Goal: Communication & Community: Answer question/provide support

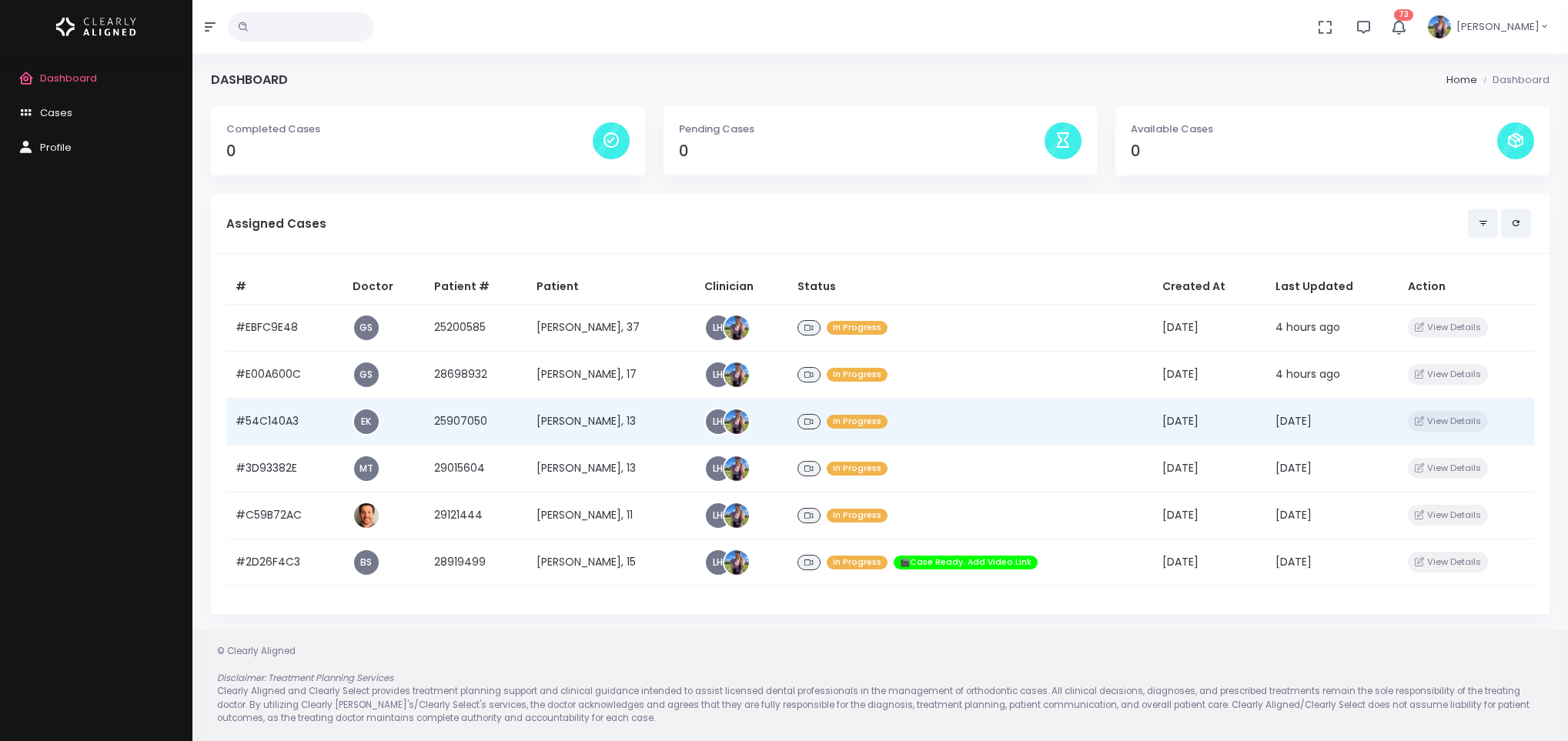
click at [591, 419] on td "[PERSON_NAME], 13" at bounding box center [611, 421] width 168 height 47
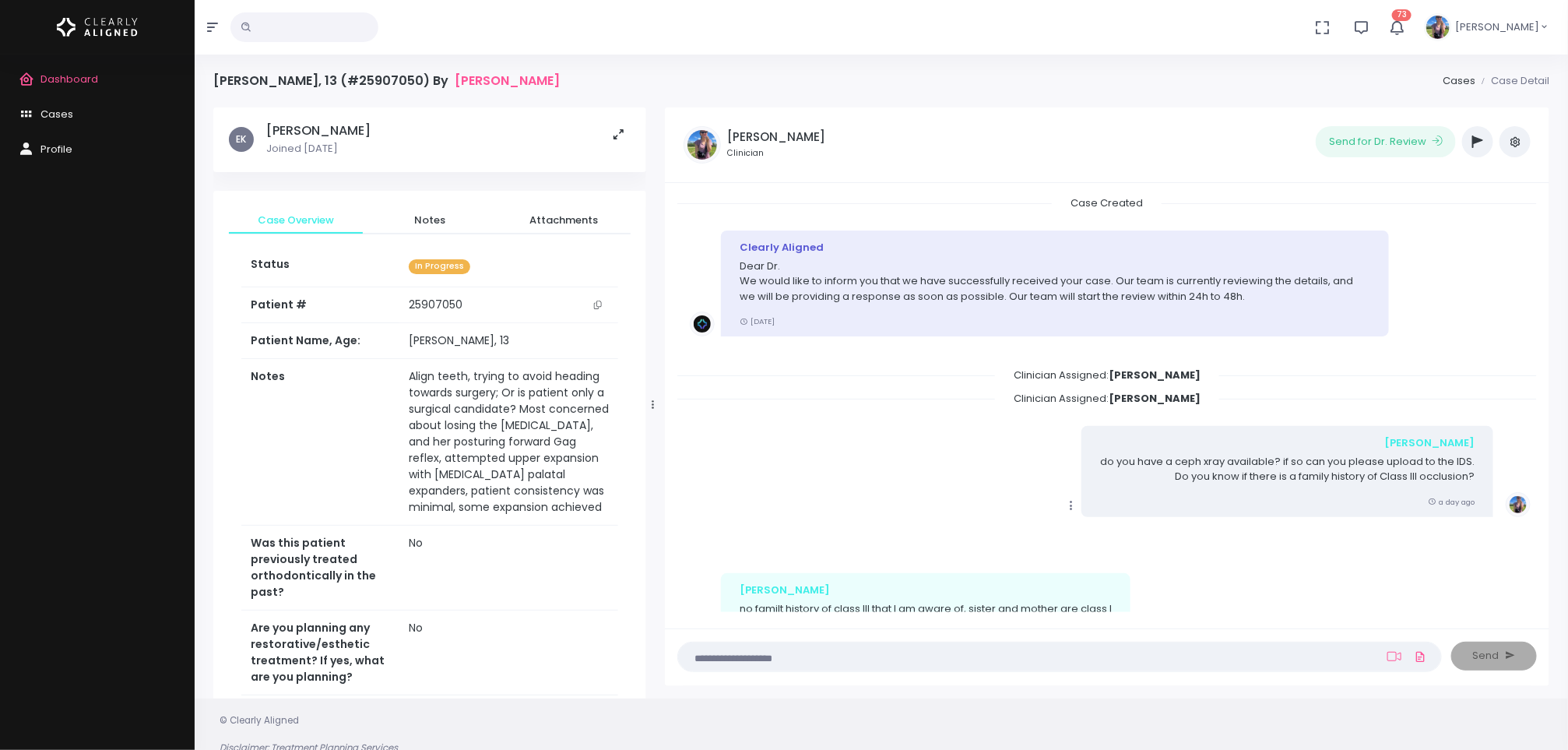
scroll to position [129, 0]
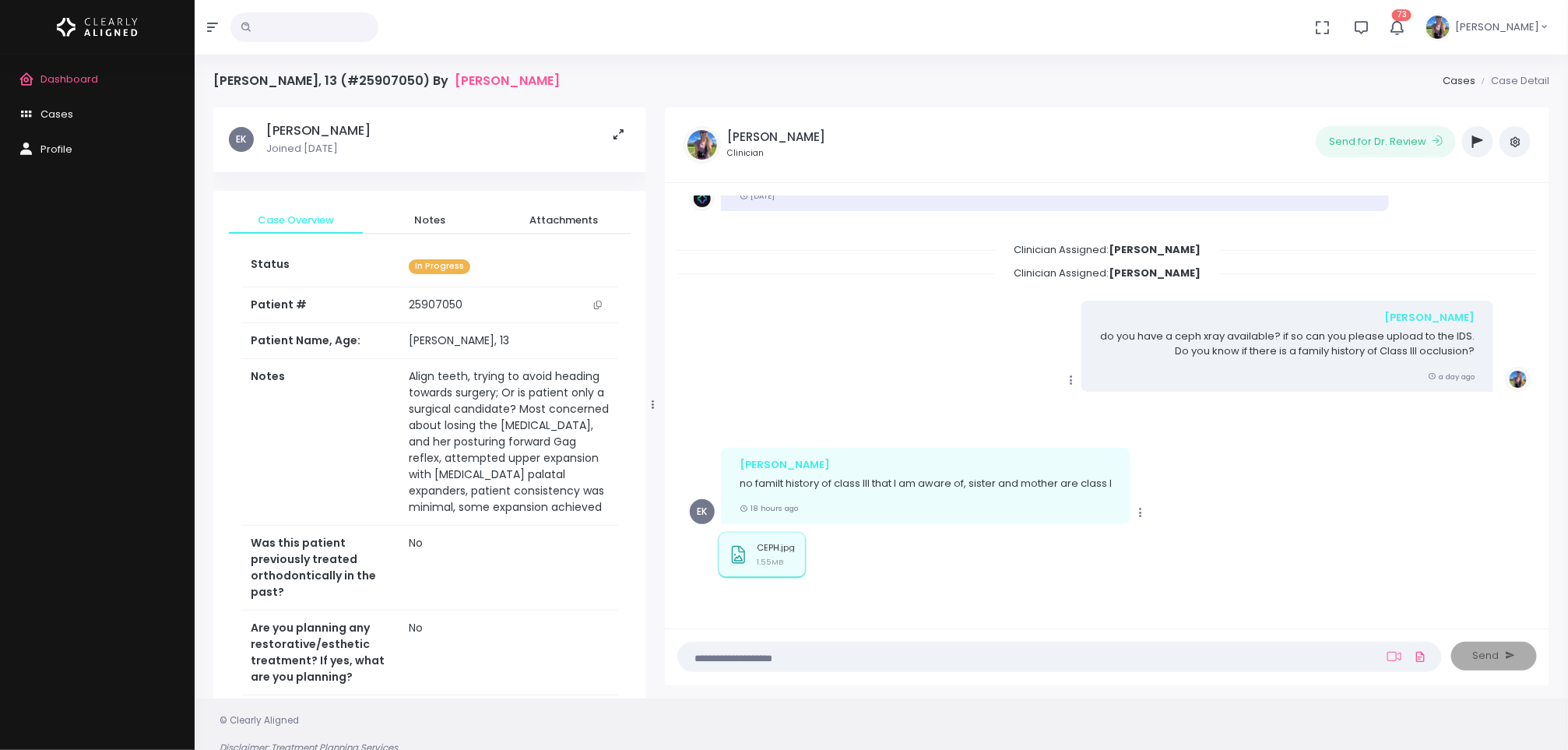
click at [753, 539] on div "scrollable content" at bounding box center [739, 555] width 29 height 39
click at [86, 80] on span "Dashboard" at bounding box center [69, 79] width 57 height 15
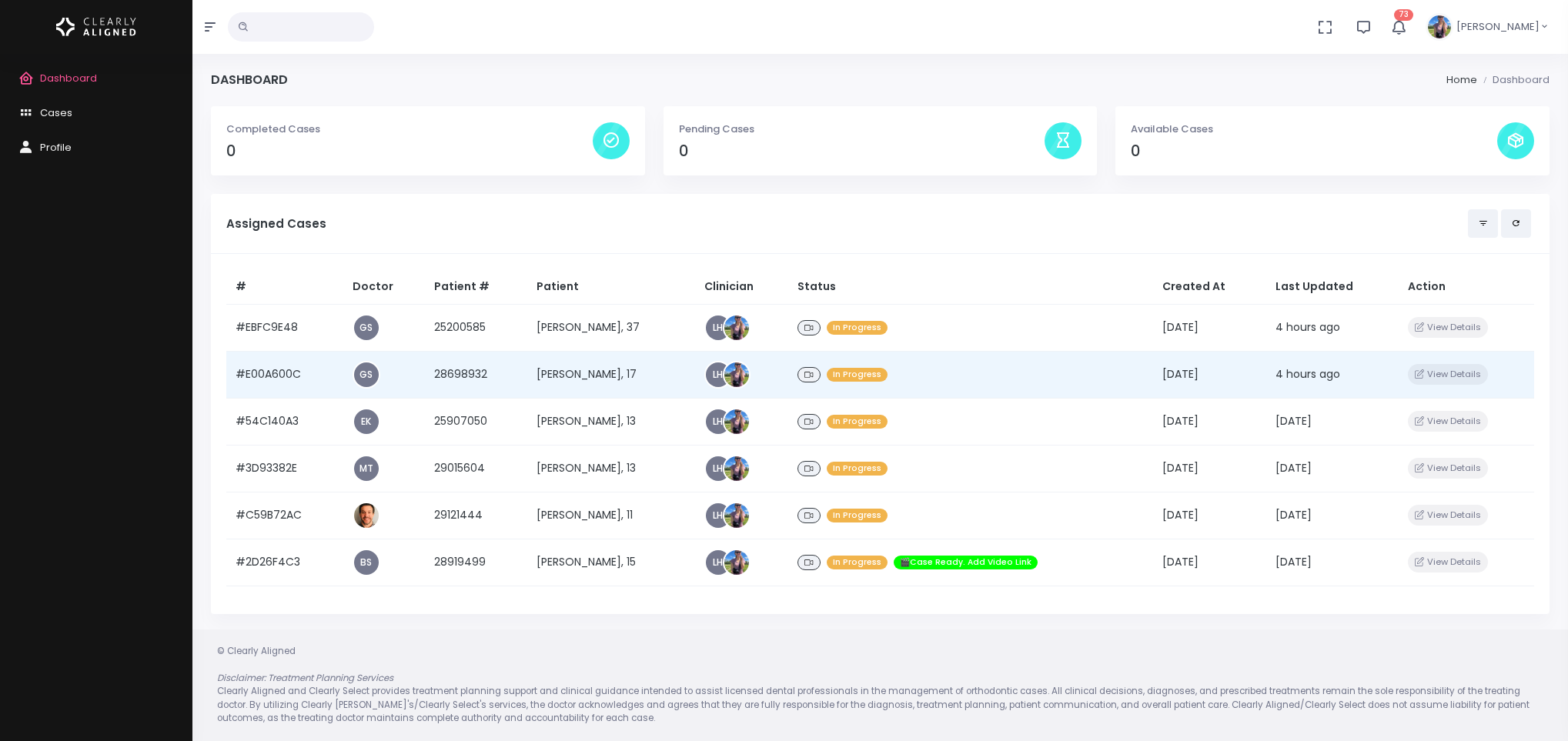
click at [633, 377] on td "[PERSON_NAME], 17" at bounding box center [611, 374] width 168 height 47
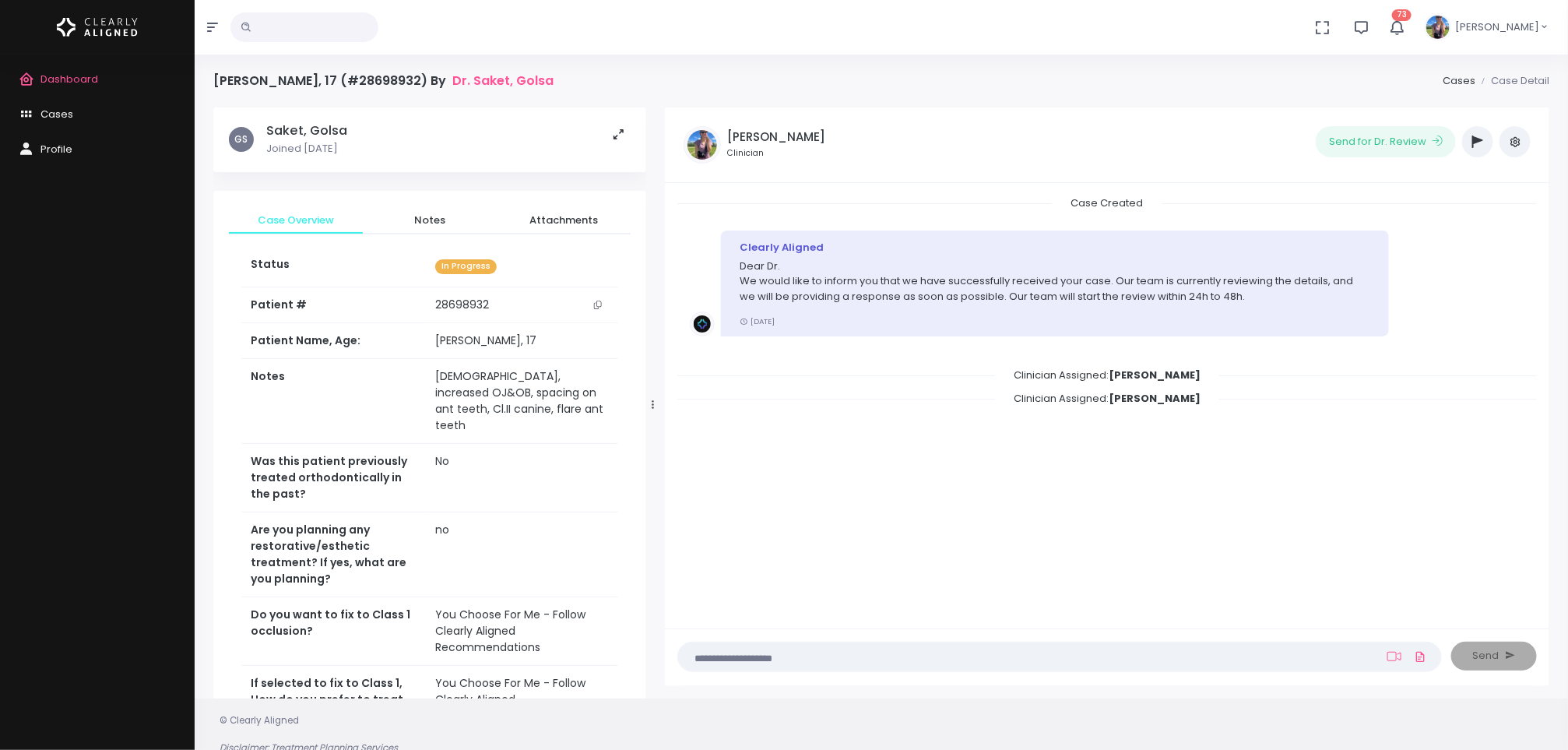
click at [596, 302] on icon "scrollable content" at bounding box center [598, 305] width 8 height 8
click at [59, 82] on span "Dashboard" at bounding box center [69, 79] width 57 height 15
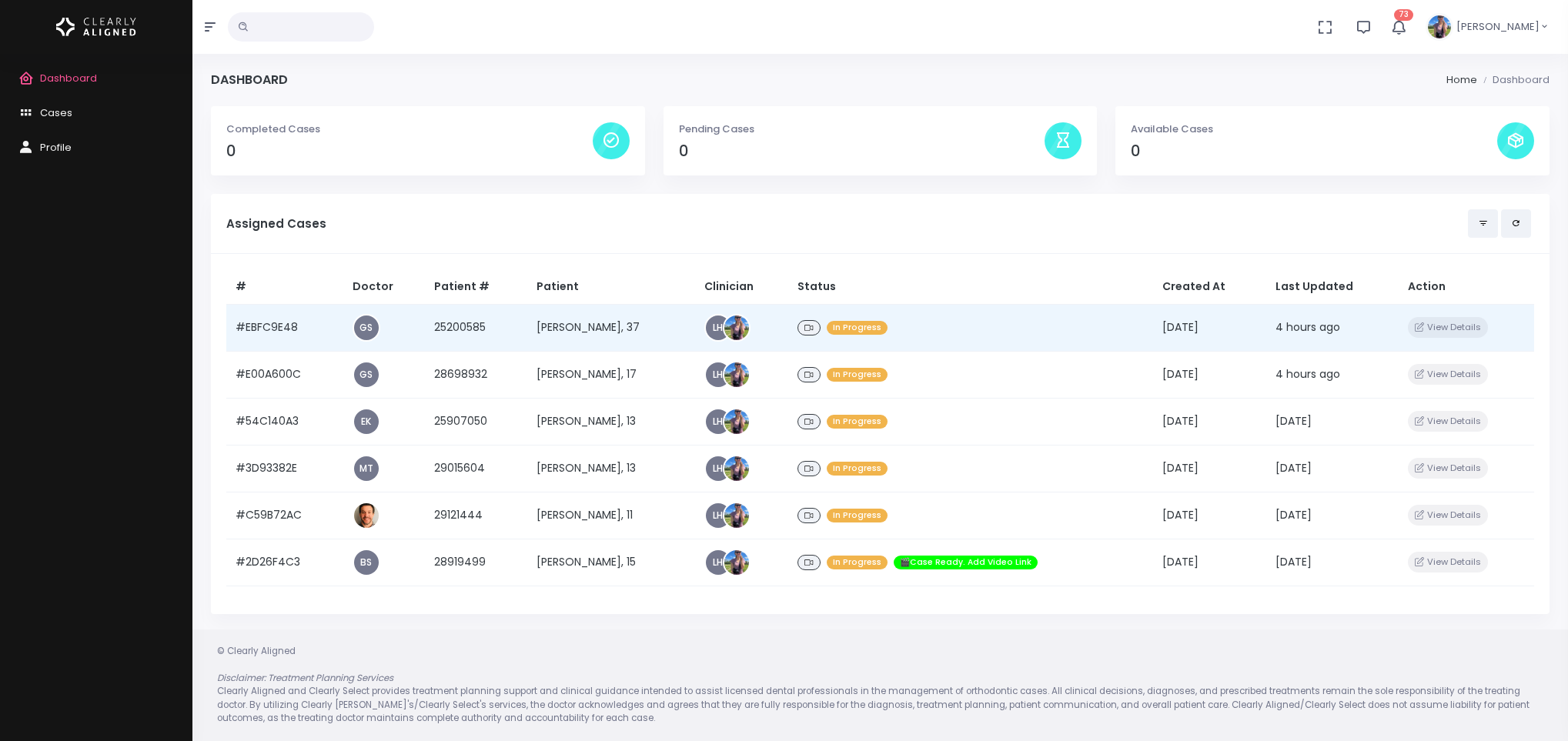
click at [591, 333] on td "[PERSON_NAME], 37" at bounding box center [611, 327] width 168 height 47
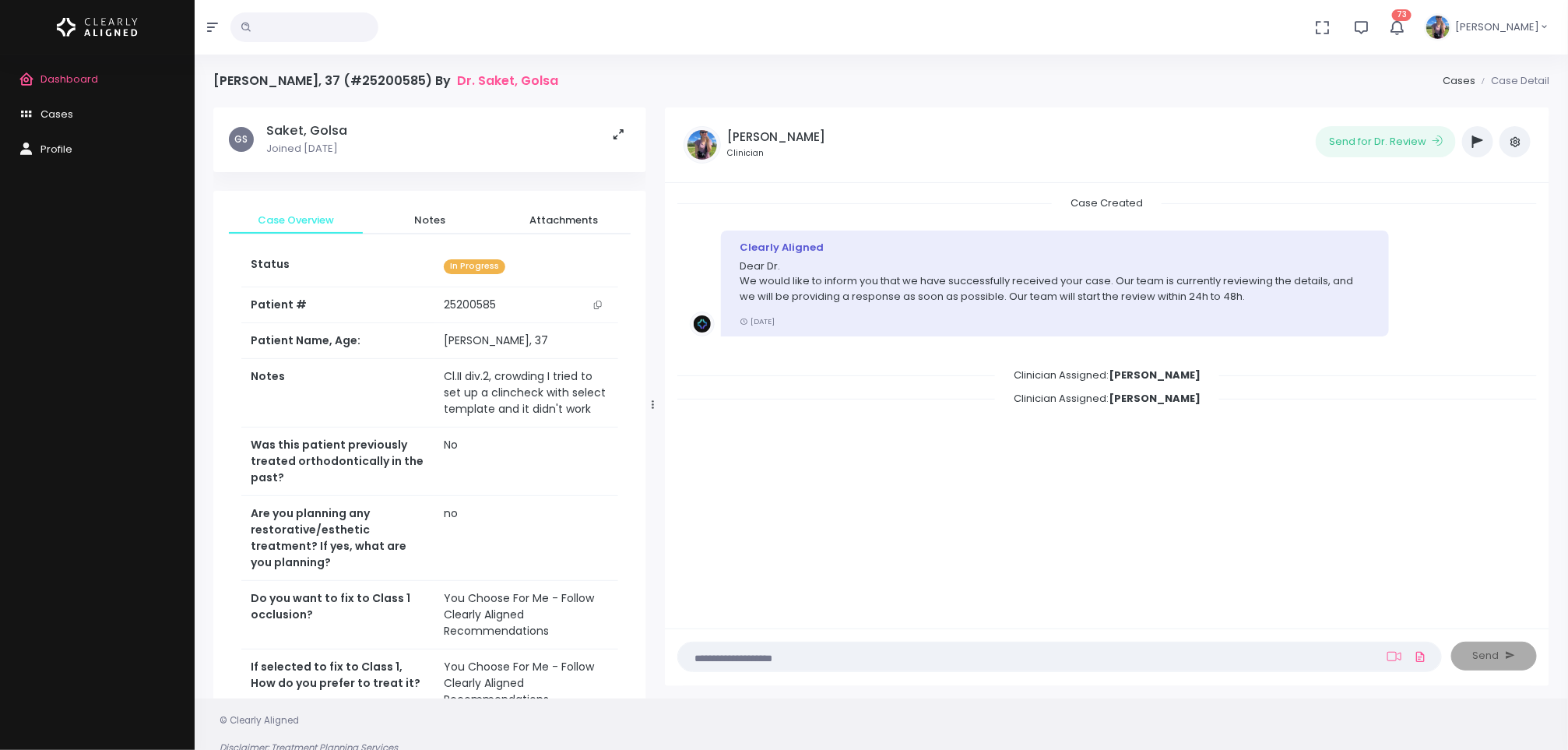
click at [601, 306] on icon "scrollable content" at bounding box center [598, 305] width 8 height 8
click at [59, 75] on span "Dashboard" at bounding box center [69, 79] width 57 height 15
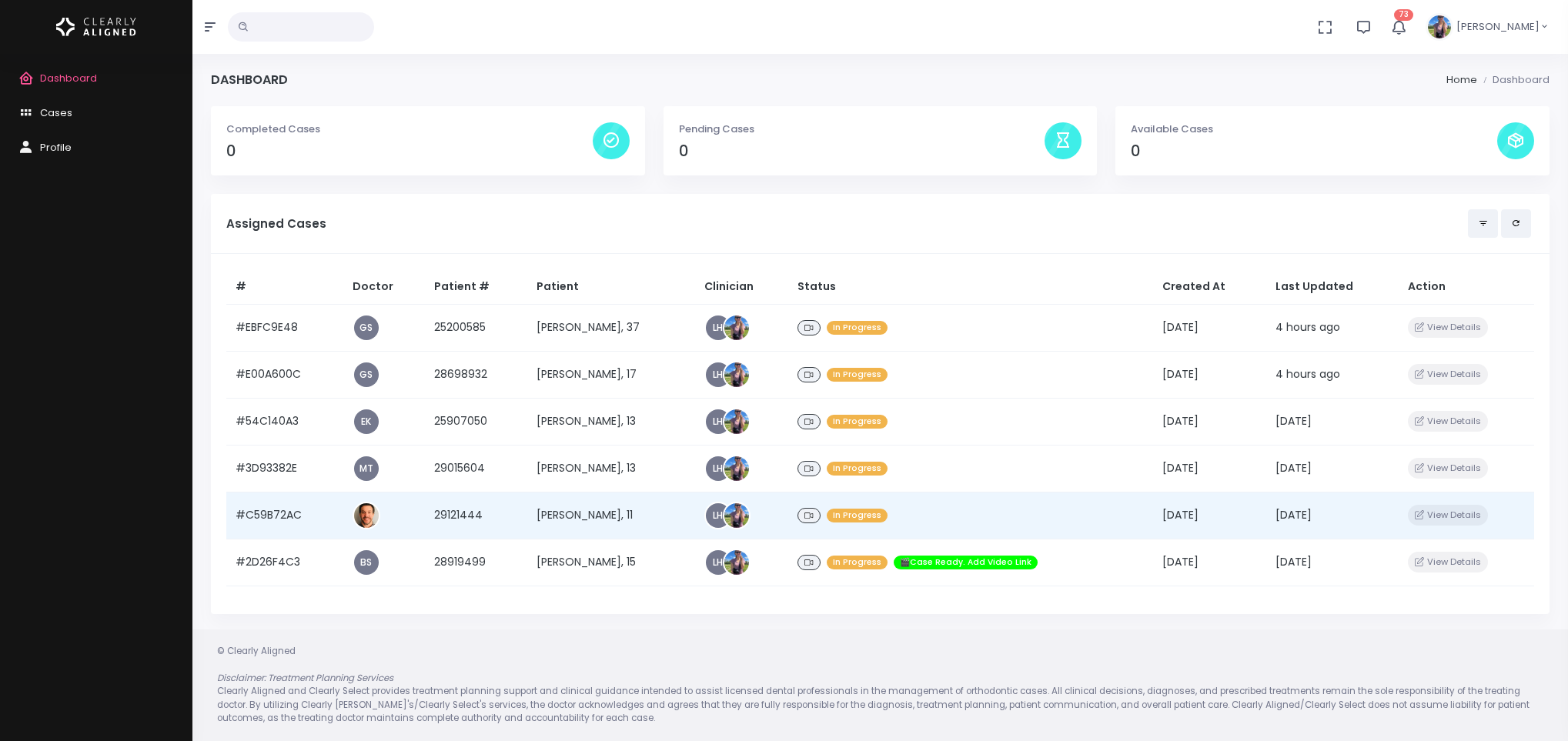
click at [579, 511] on td "[PERSON_NAME], 11" at bounding box center [611, 515] width 168 height 47
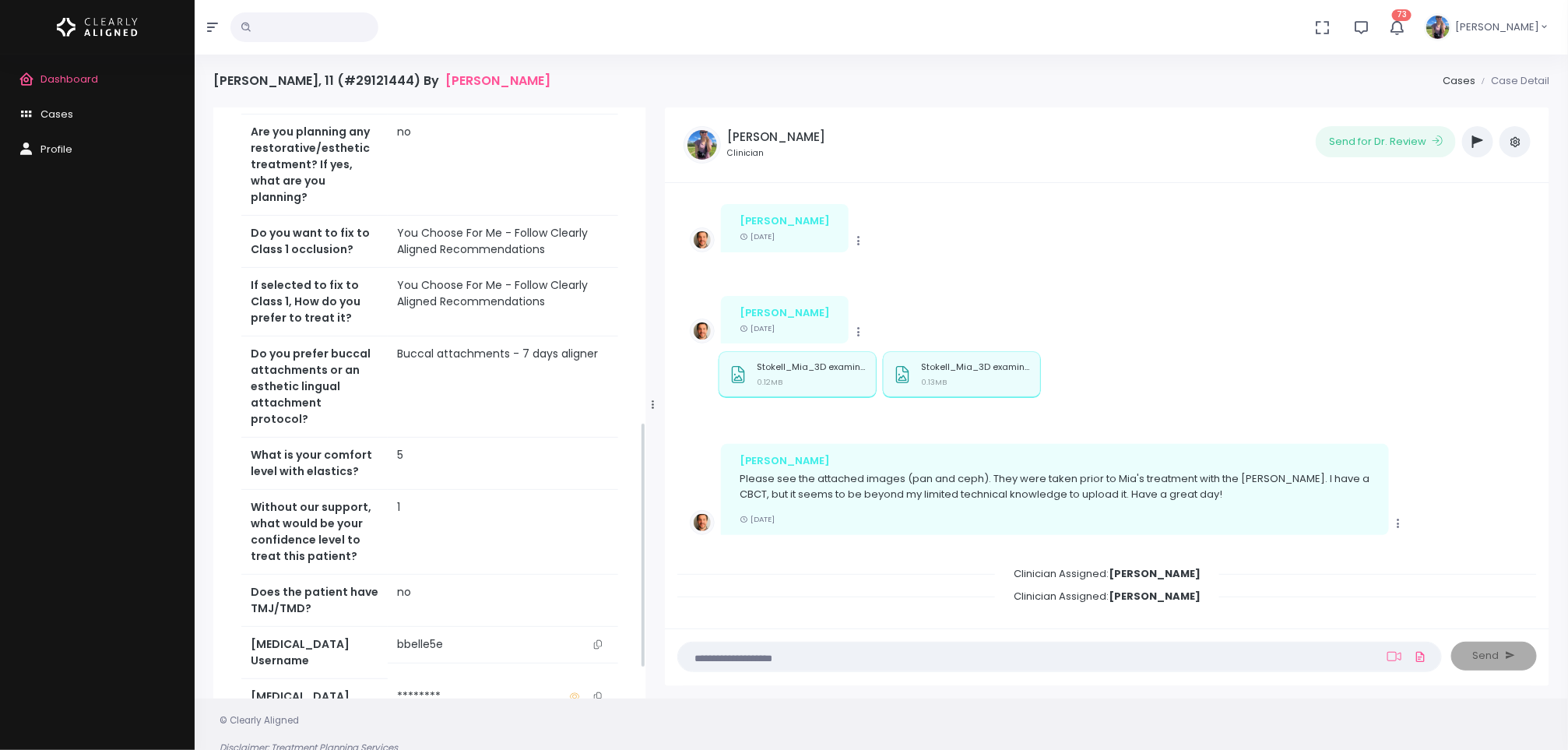
scroll to position [842, 0]
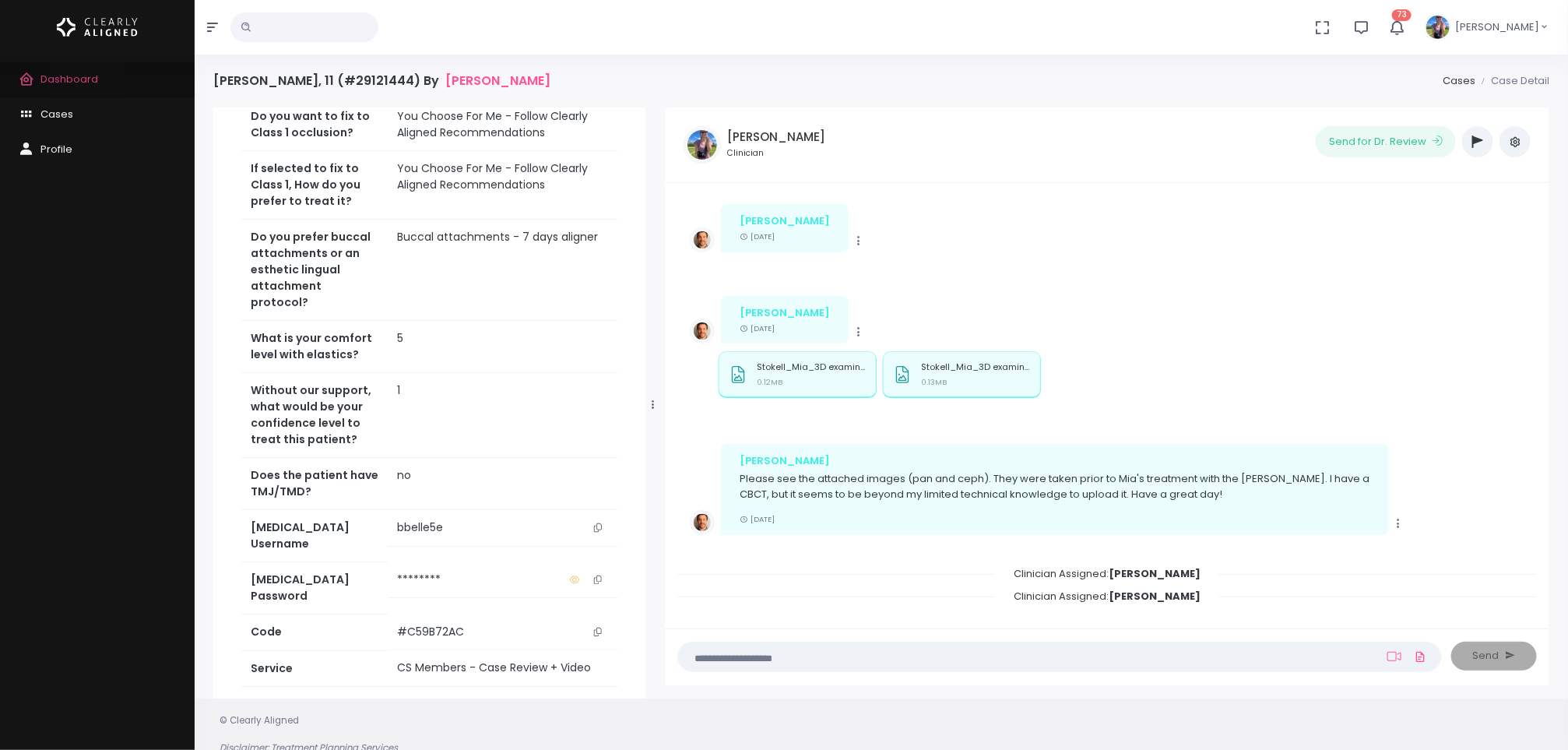
click at [87, 84] on span "Dashboard" at bounding box center [69, 79] width 57 height 15
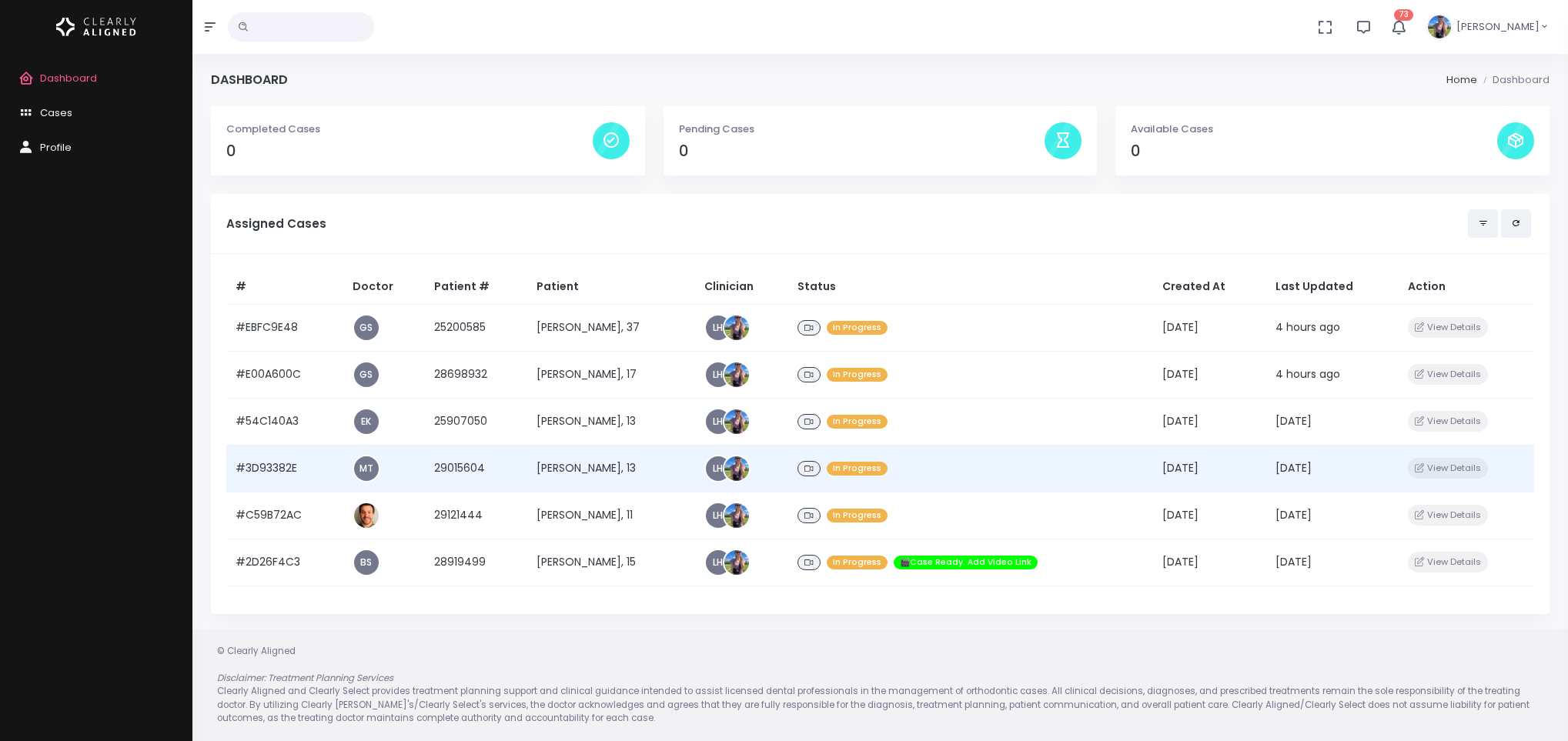
click at [582, 462] on td "[PERSON_NAME], 13" at bounding box center [611, 468] width 168 height 47
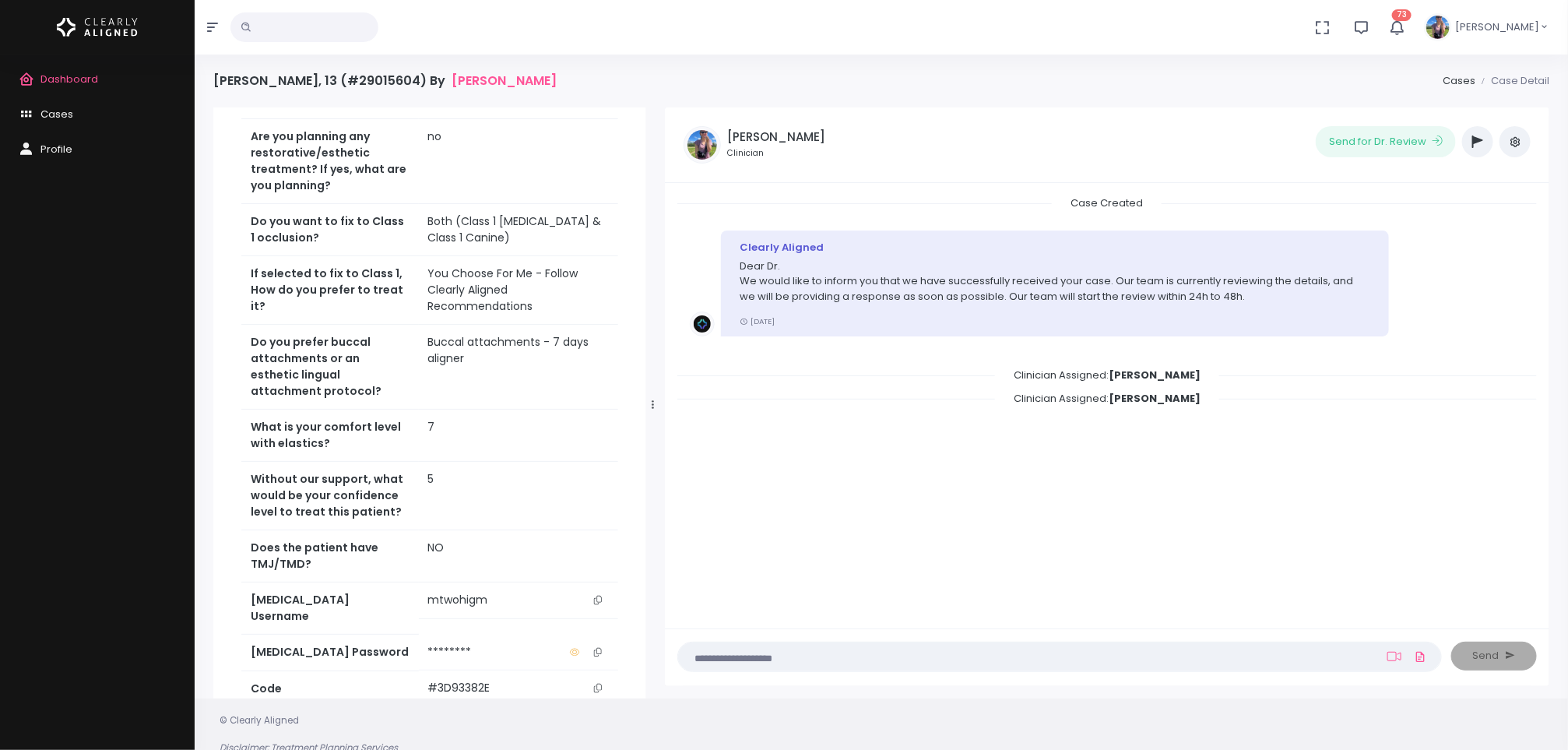
scroll to position [547, 0]
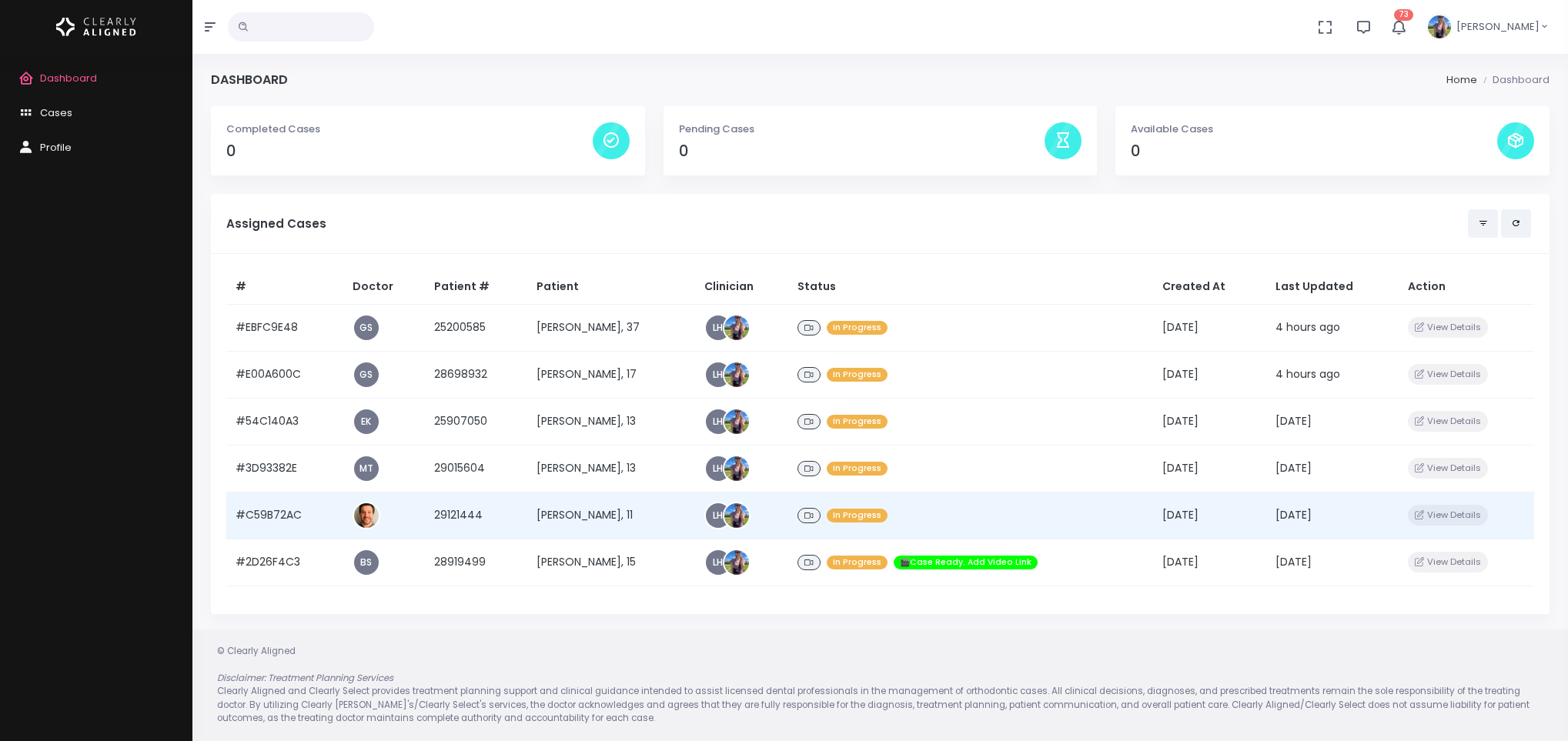
click at [543, 505] on td "[PERSON_NAME], 11" at bounding box center [611, 515] width 168 height 47
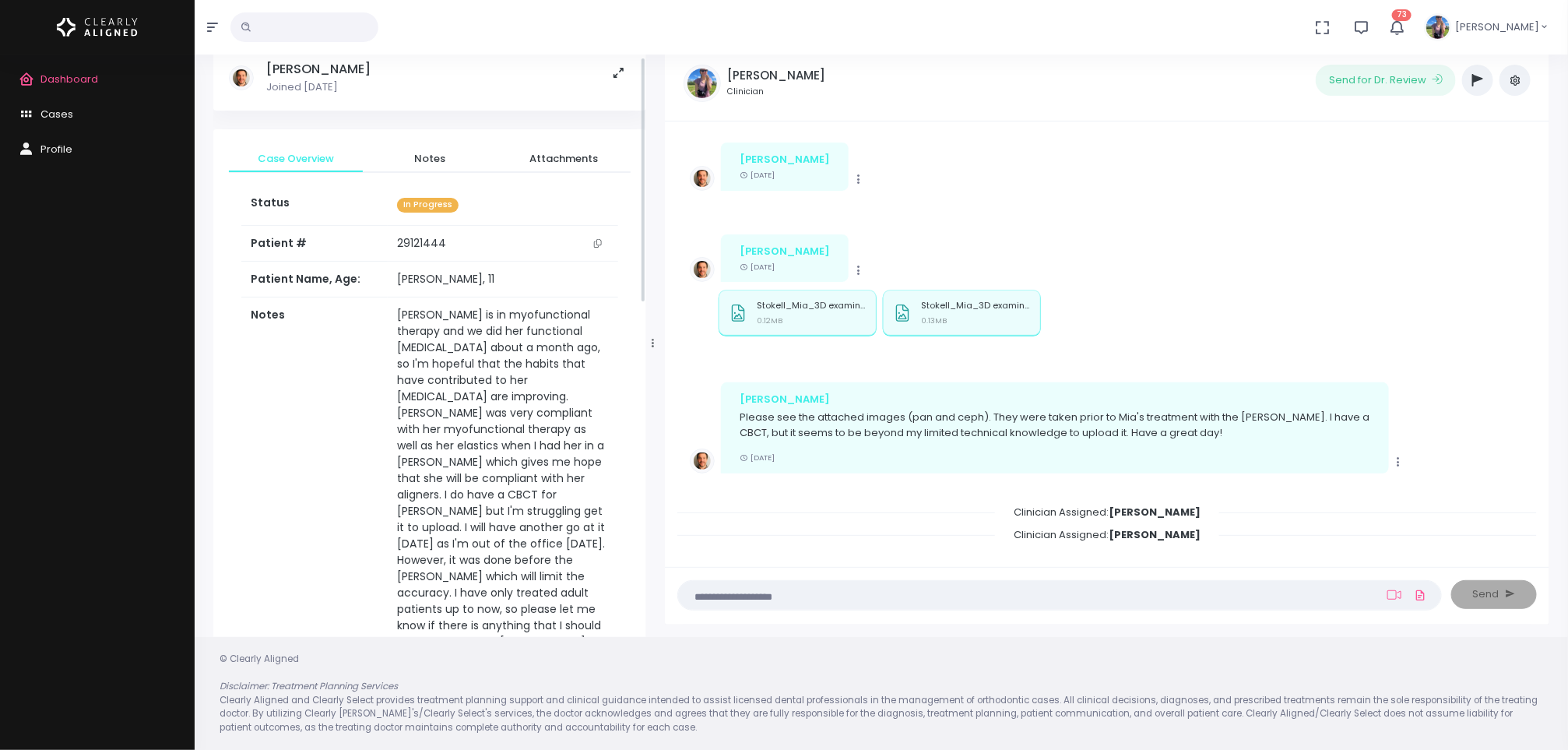
scroll to position [117, 0]
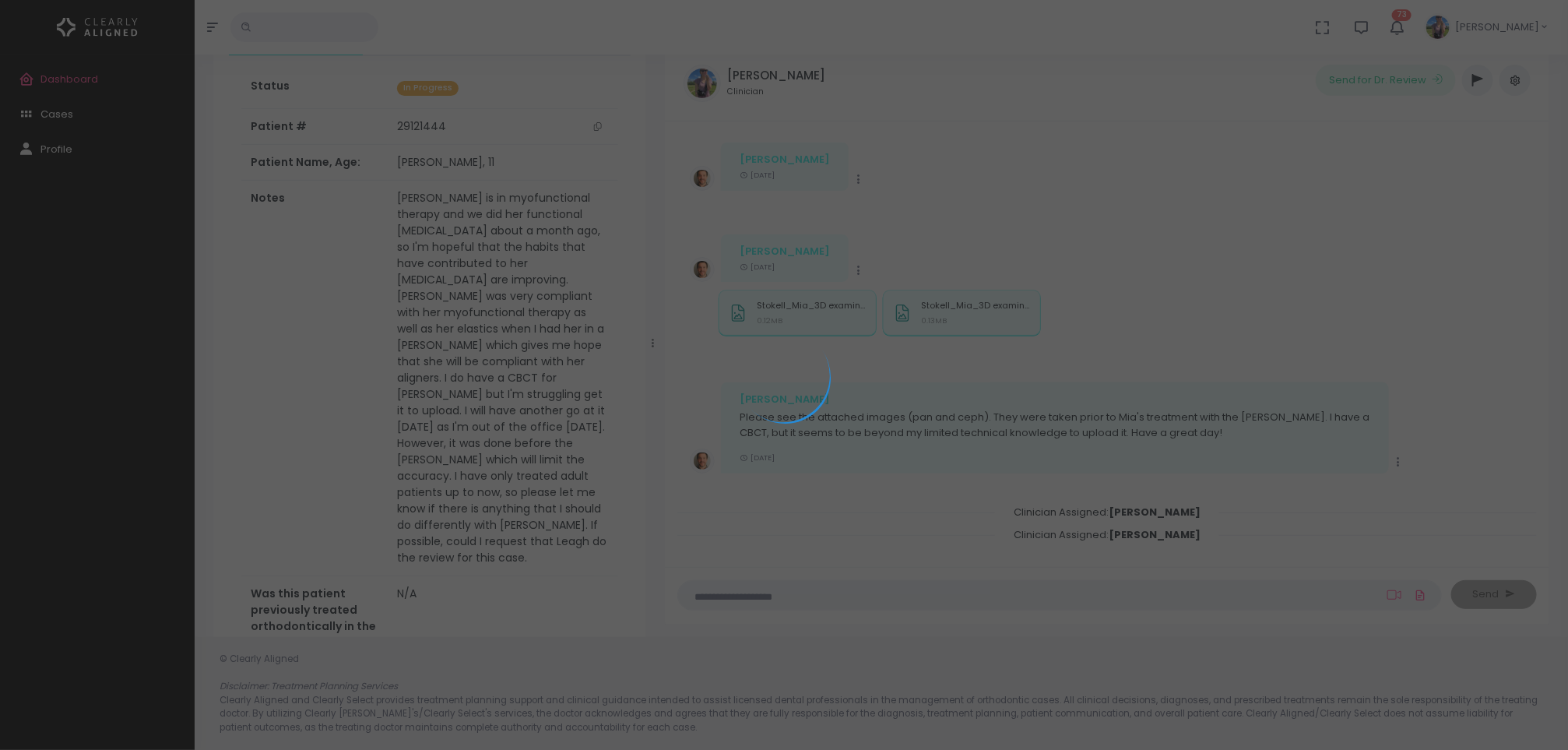
click at [82, 78] on div at bounding box center [784, 375] width 1568 height 750
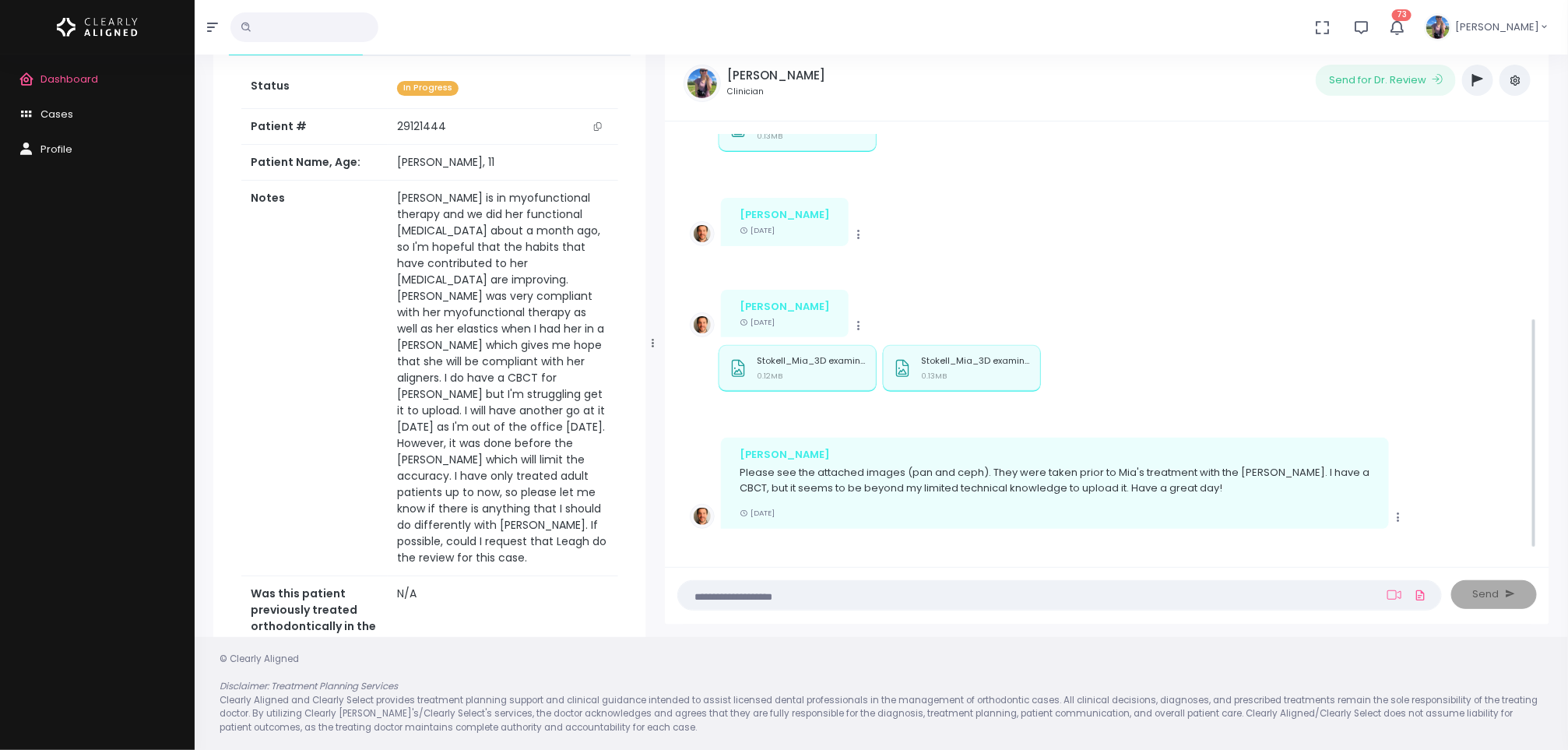
scroll to position [330, 0]
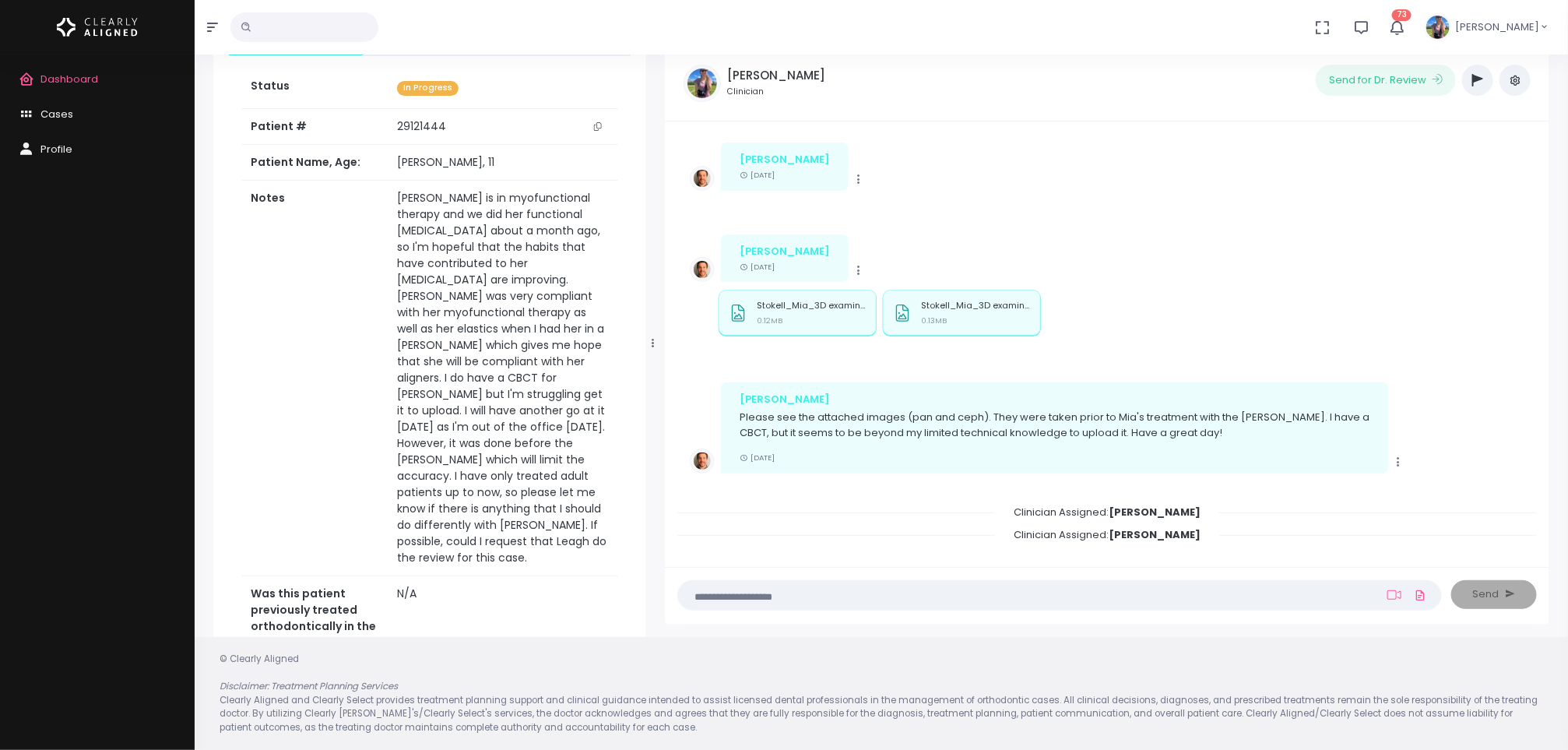
click at [80, 82] on span "Dashboard" at bounding box center [69, 79] width 57 height 15
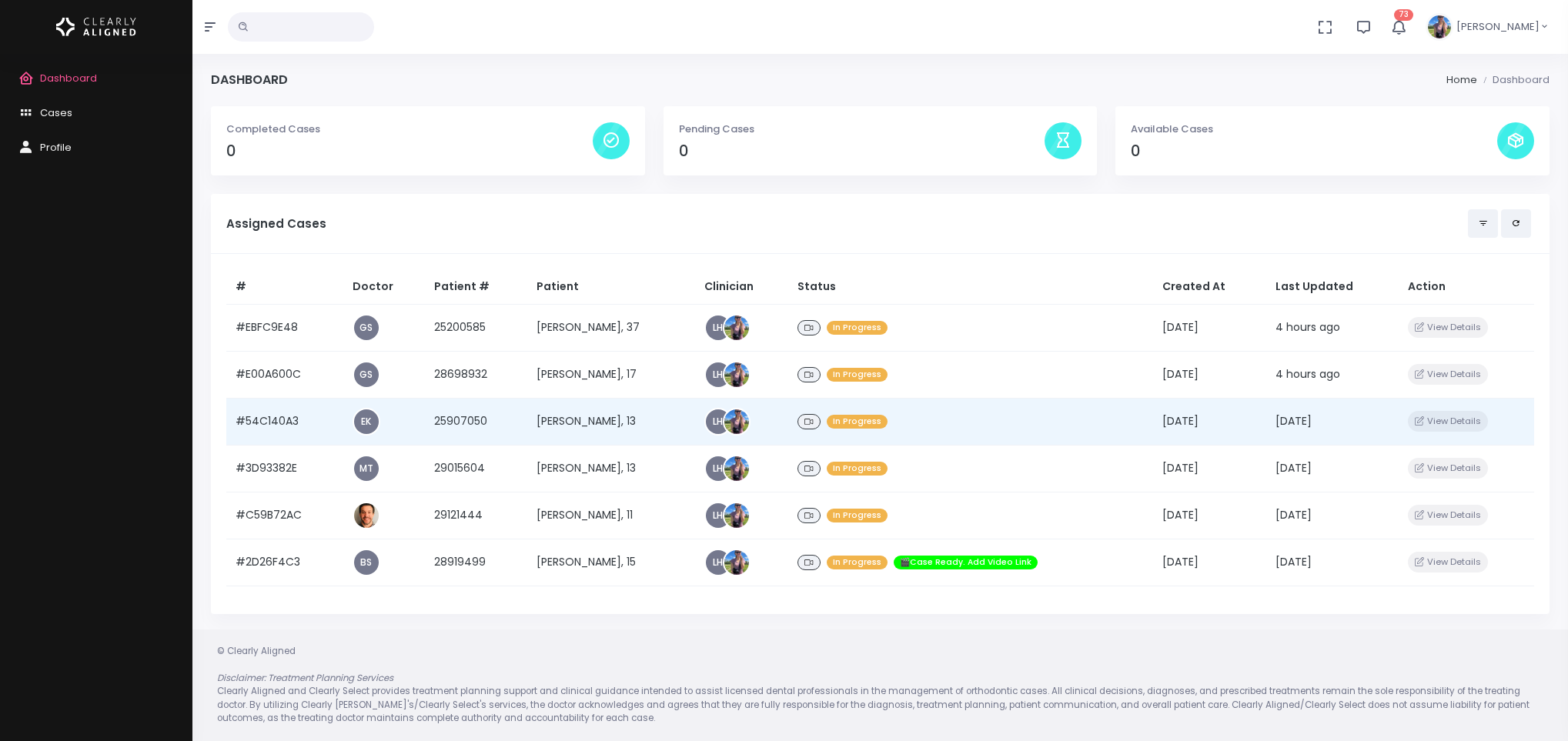
click at [605, 429] on td "[PERSON_NAME], 13" at bounding box center [611, 421] width 168 height 47
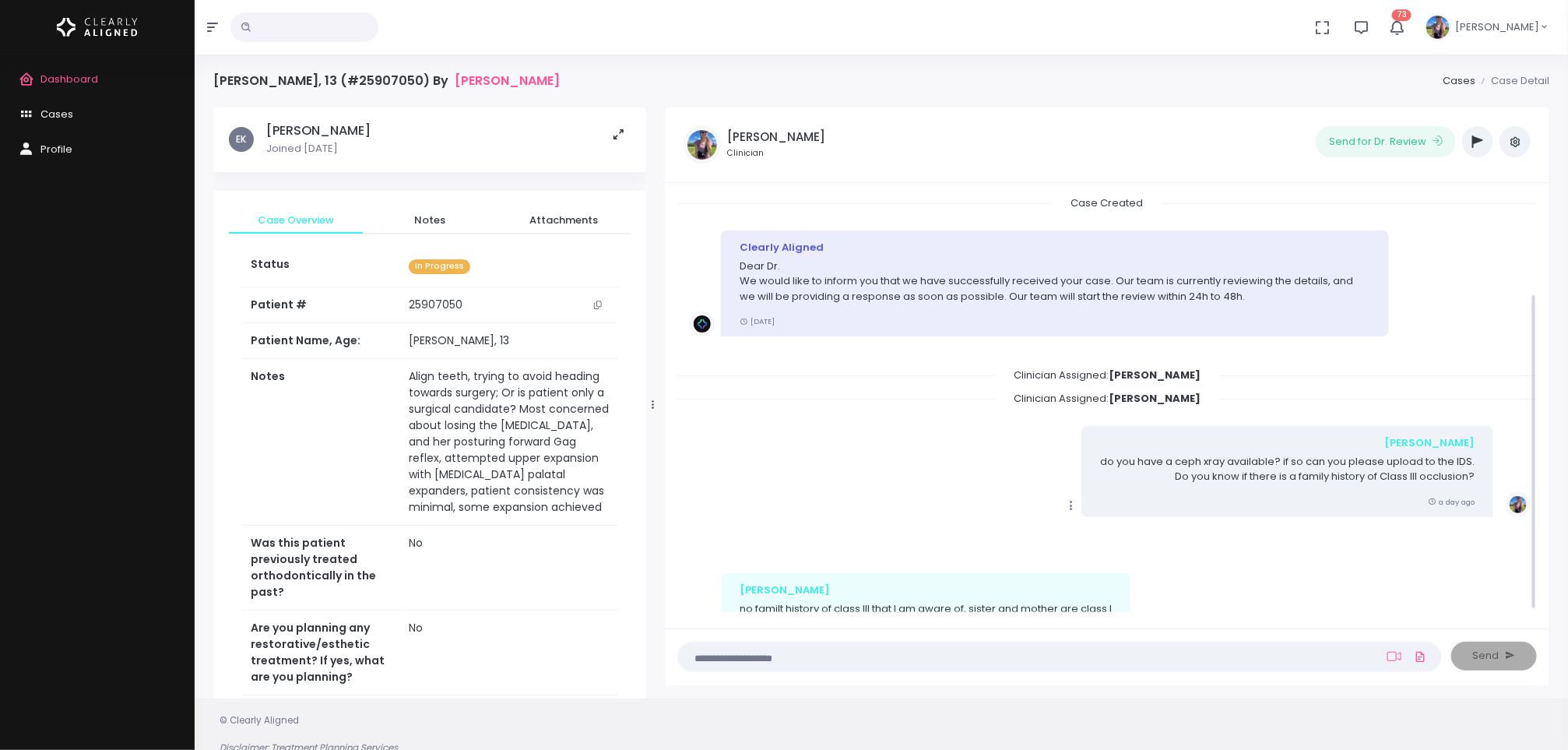
scroll to position [129, 0]
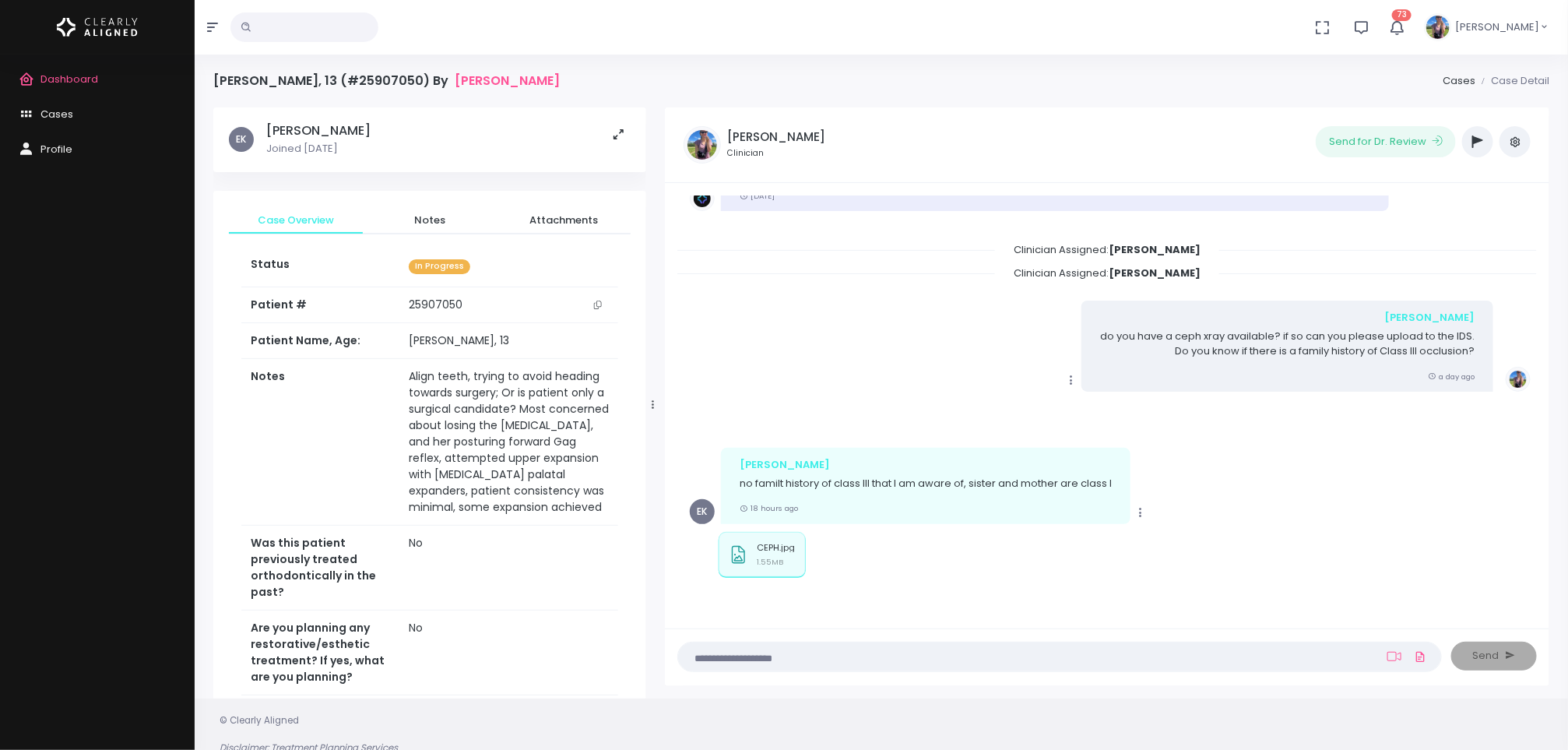
click at [1027, 664] on textarea at bounding box center [1029, 657] width 683 height 17
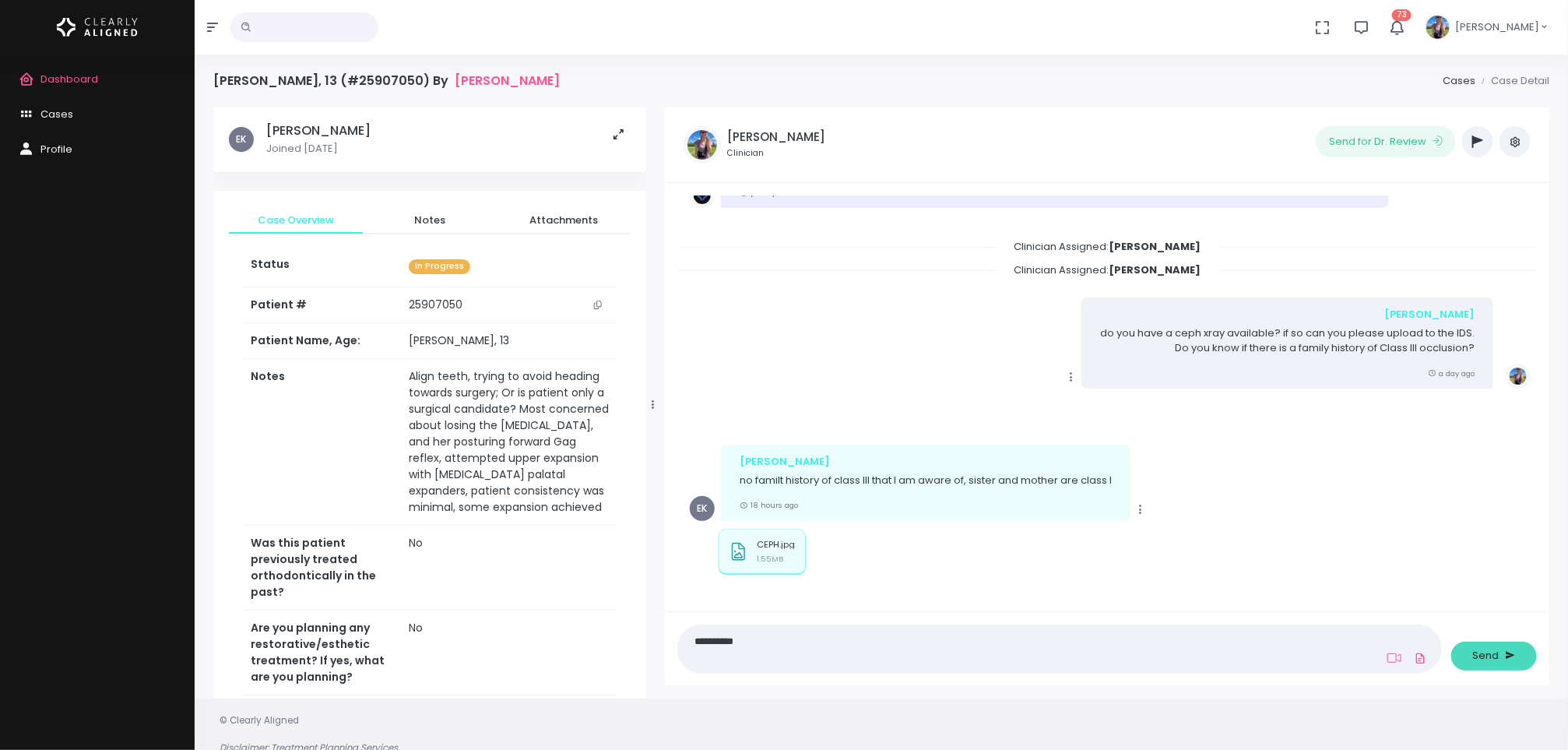
type textarea "**********"
click at [1498, 657] on span "Send" at bounding box center [1486, 656] width 26 height 16
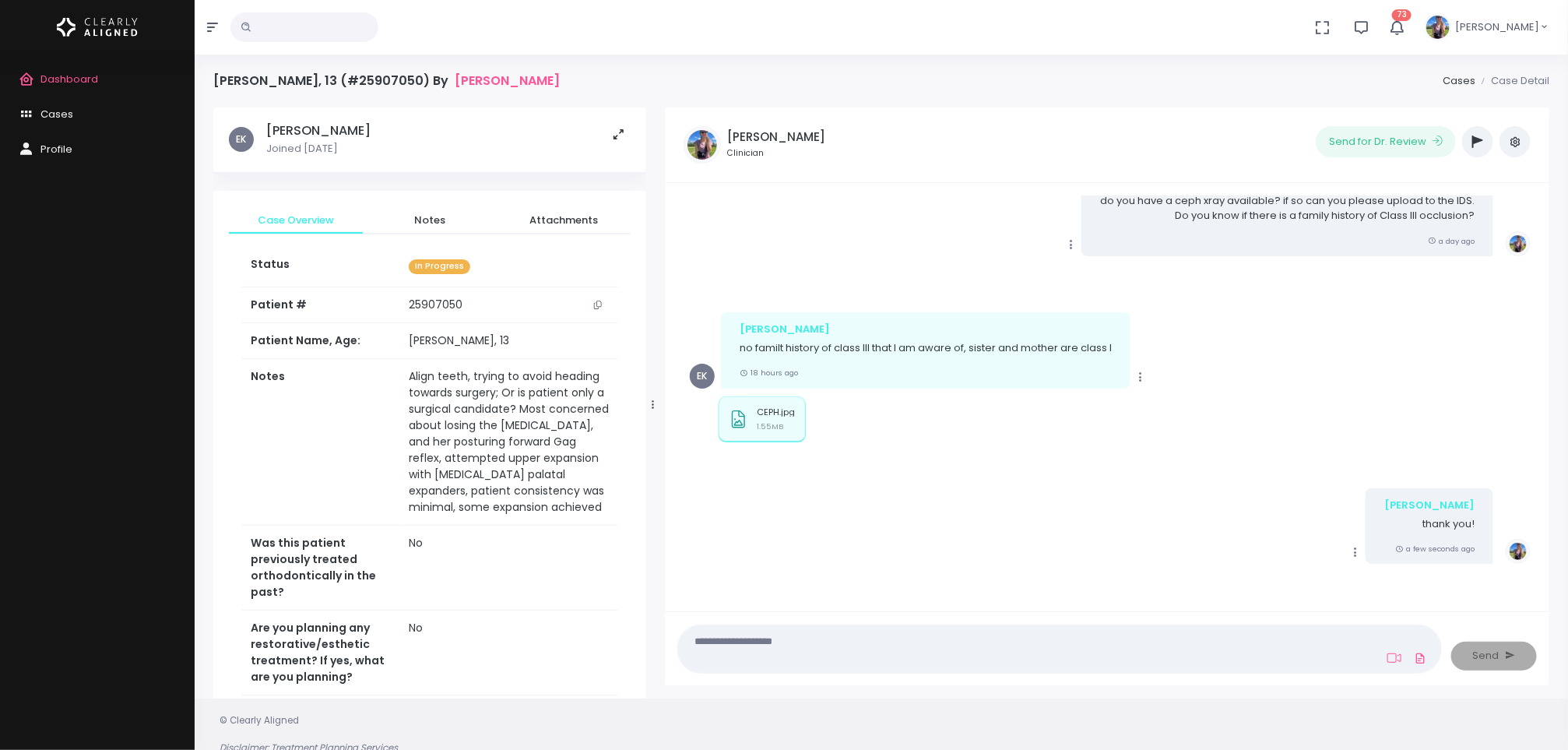
click at [97, 75] on span "Dashboard" at bounding box center [69, 79] width 57 height 15
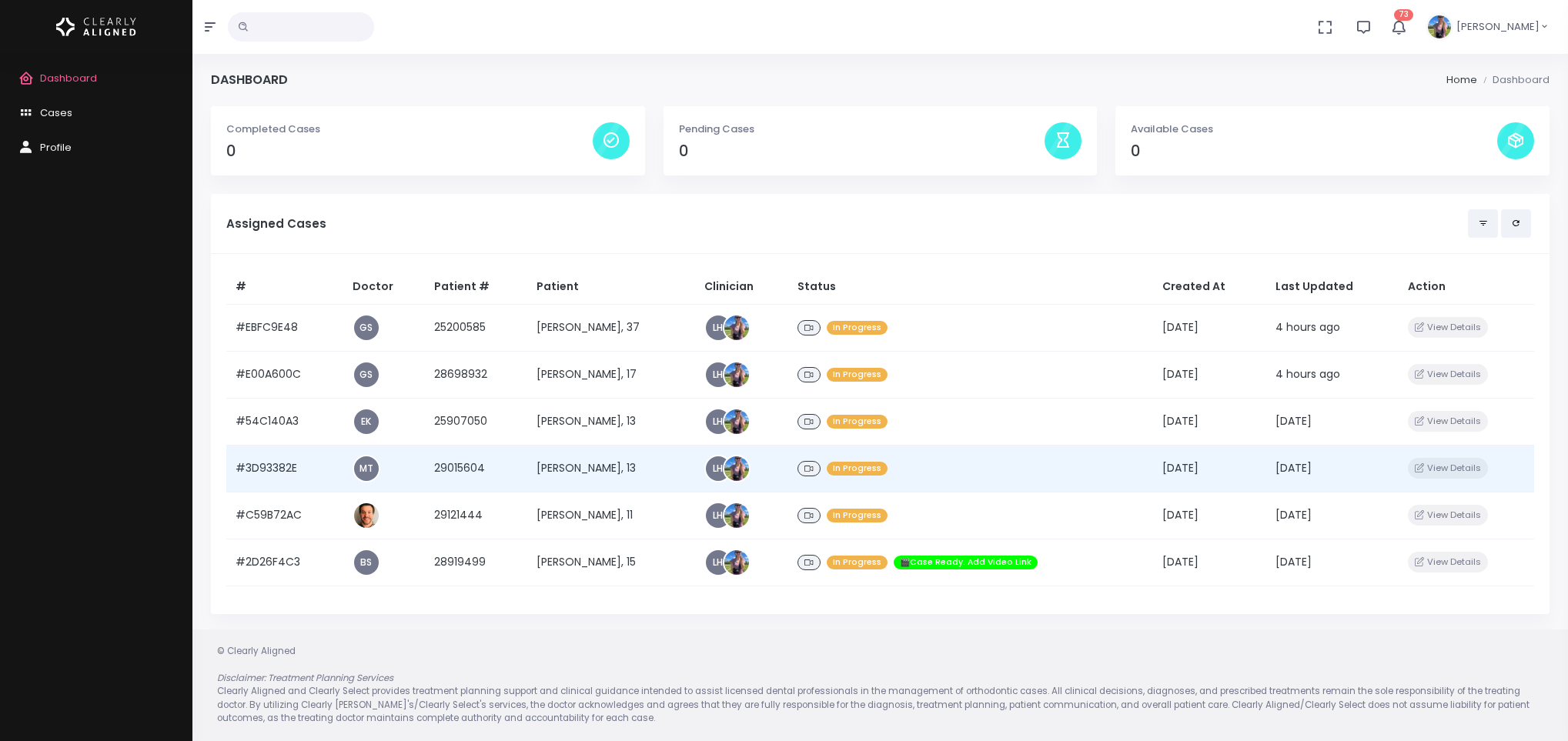
click at [587, 462] on td "[PERSON_NAME], 13" at bounding box center [611, 468] width 168 height 47
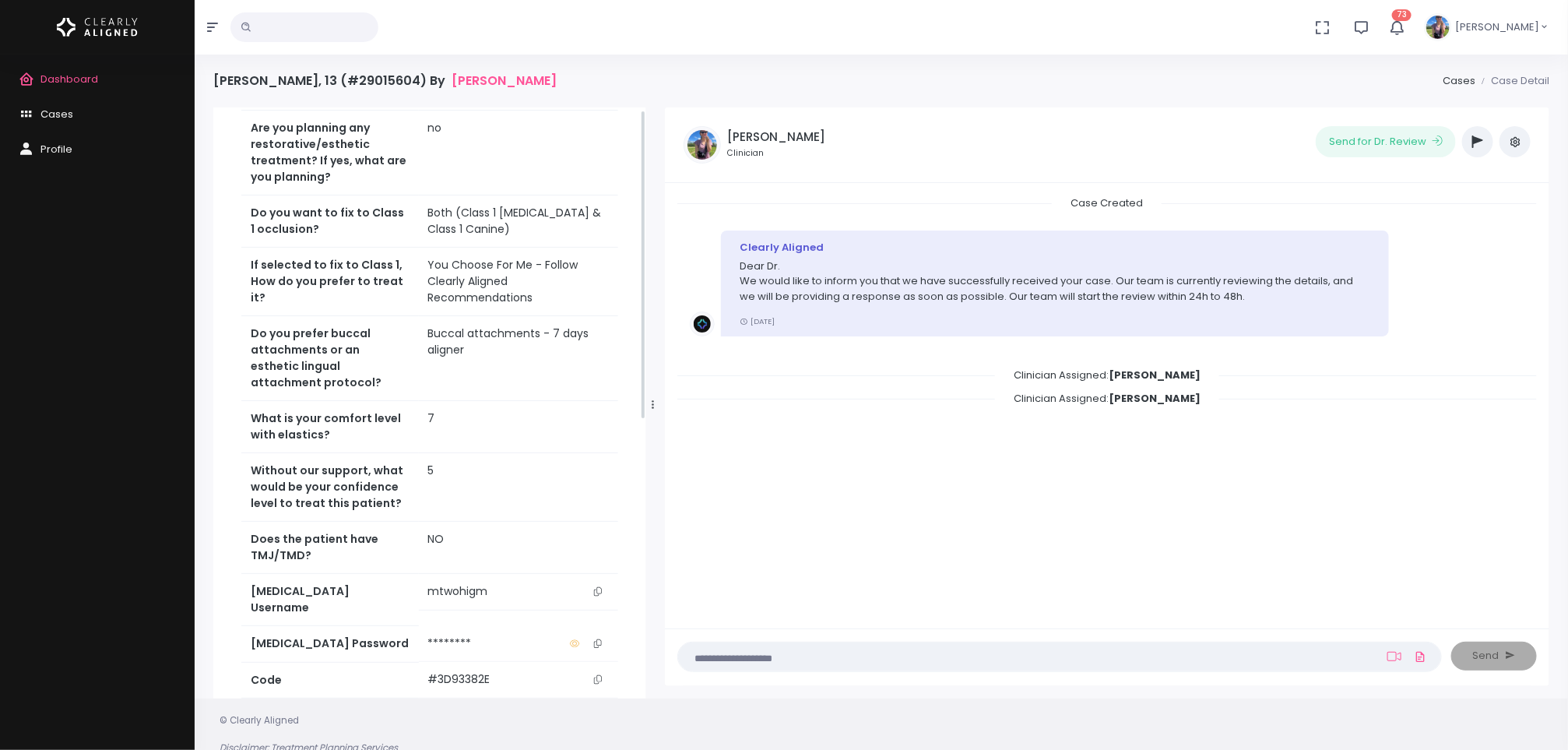
scroll to position [547, 0]
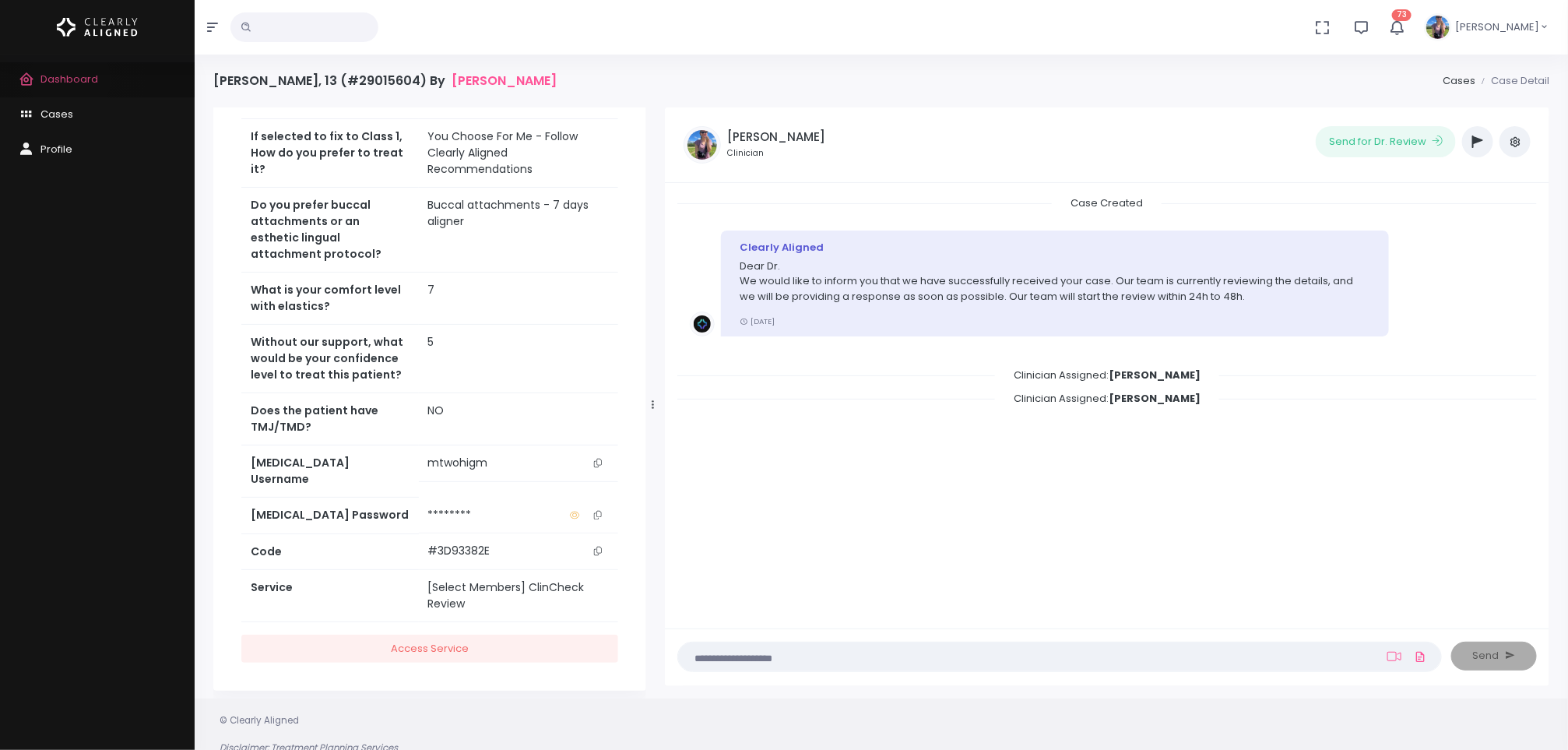
click at [70, 80] on span "Dashboard" at bounding box center [69, 79] width 57 height 15
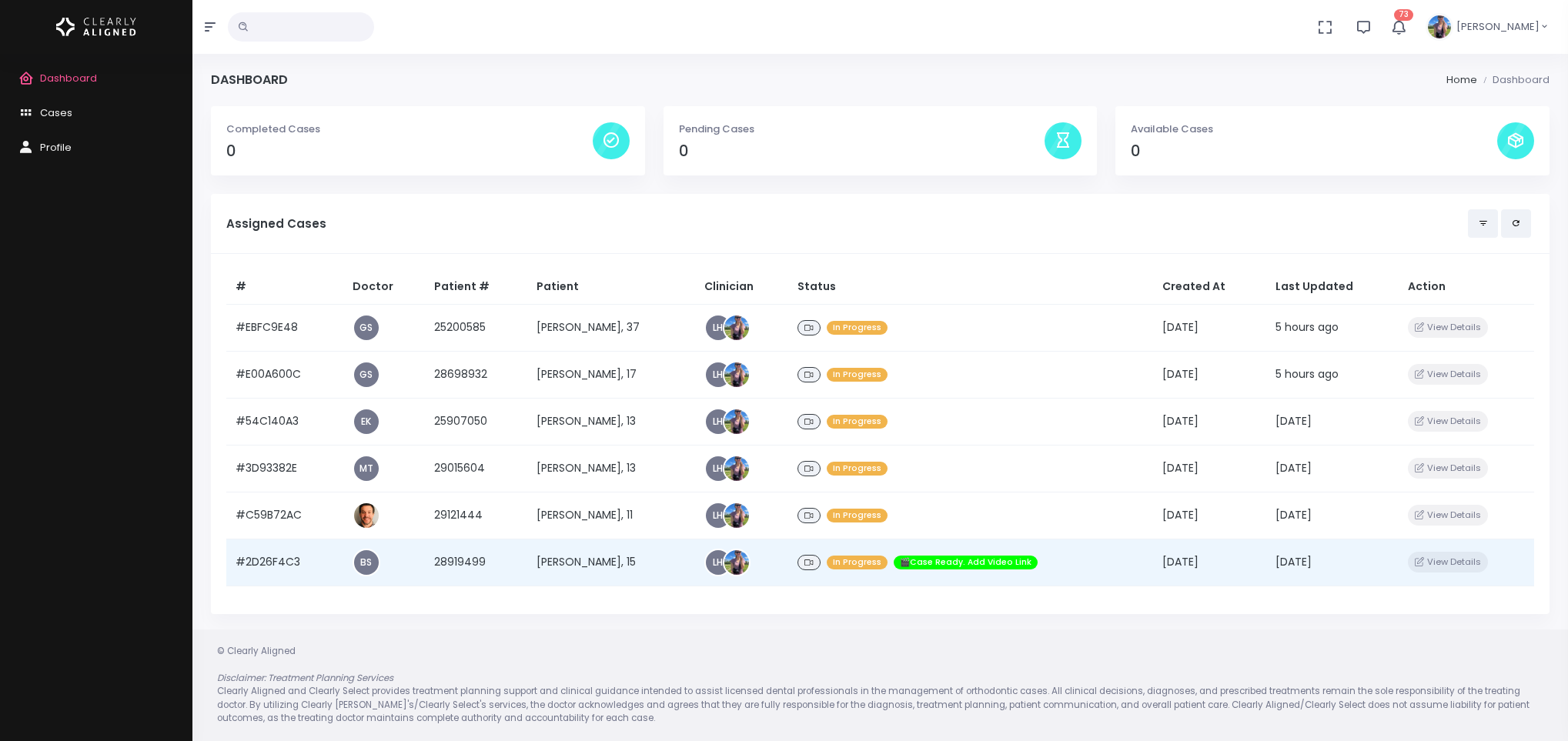
click at [565, 557] on td "[PERSON_NAME], 15" at bounding box center [611, 562] width 168 height 47
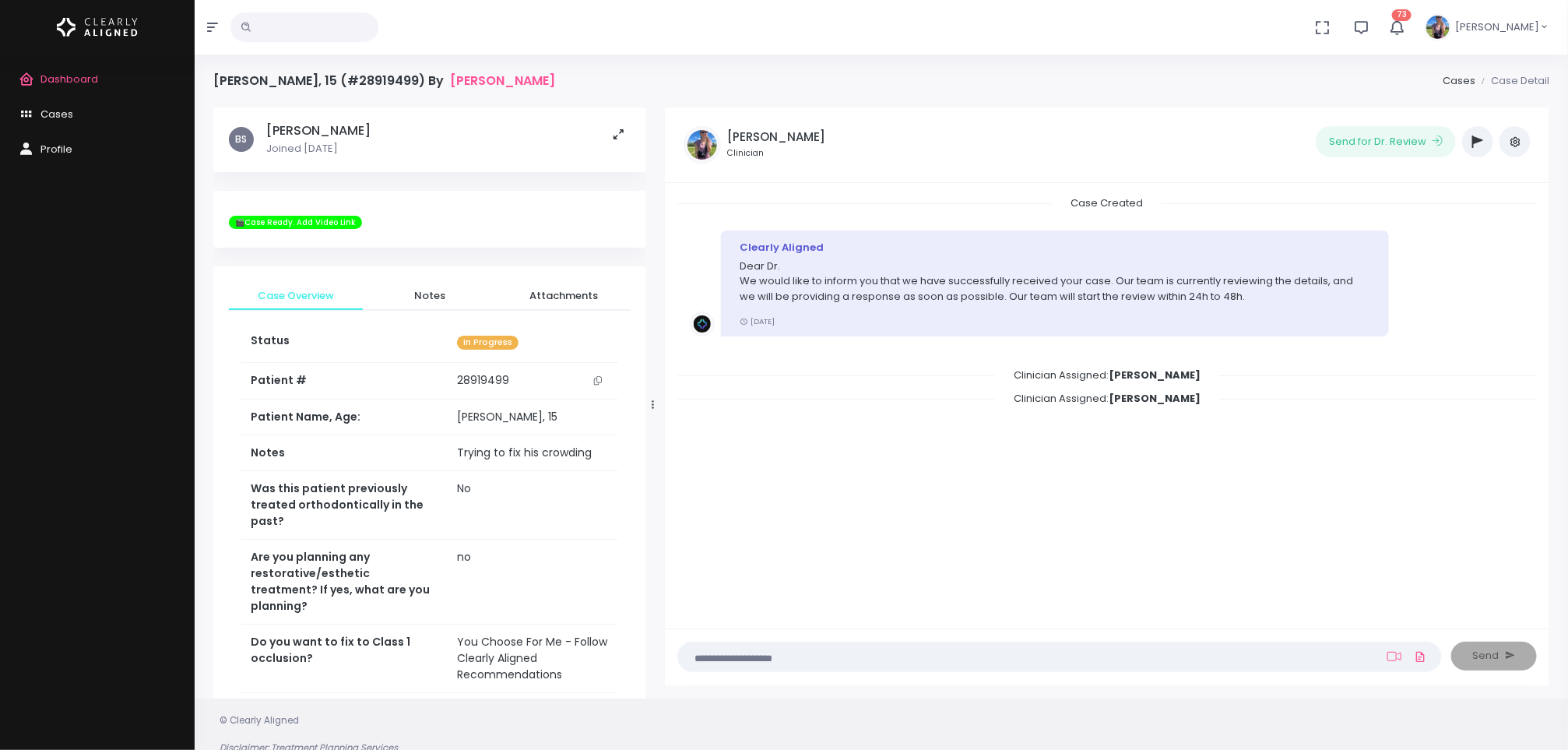
click at [66, 84] on span "Dashboard" at bounding box center [69, 79] width 57 height 15
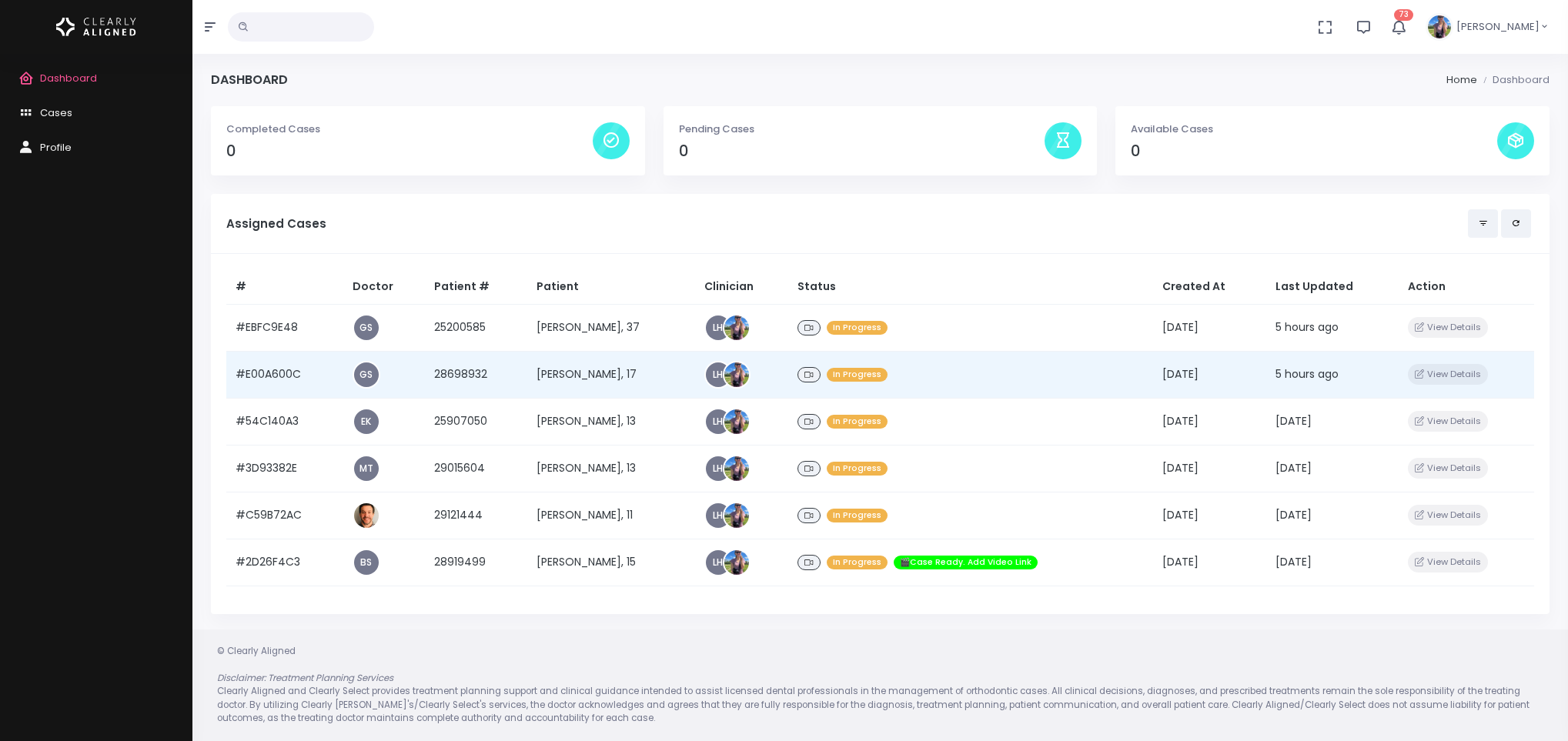
click at [534, 381] on td "[PERSON_NAME], 17" at bounding box center [611, 374] width 168 height 47
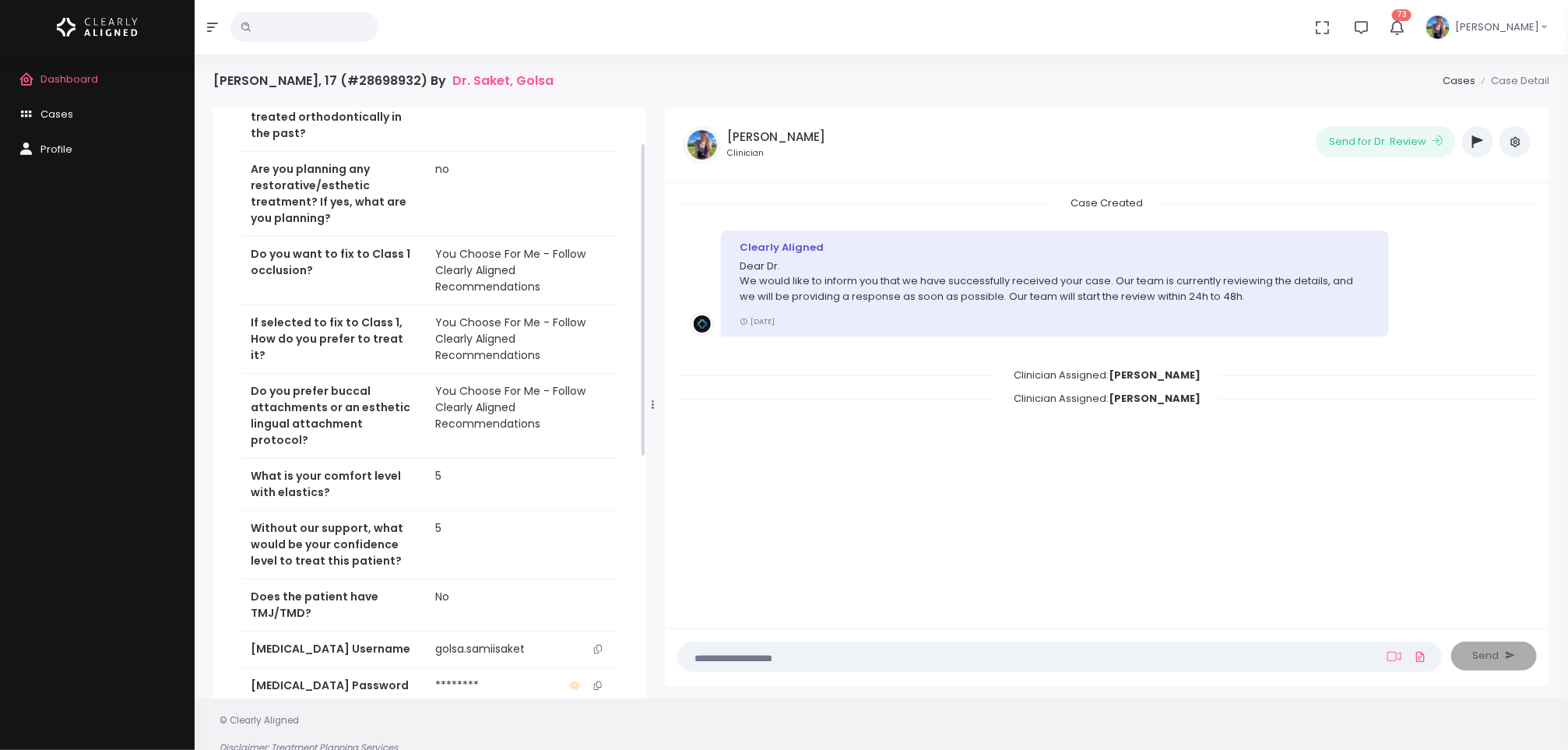
scroll to position [530, 0]
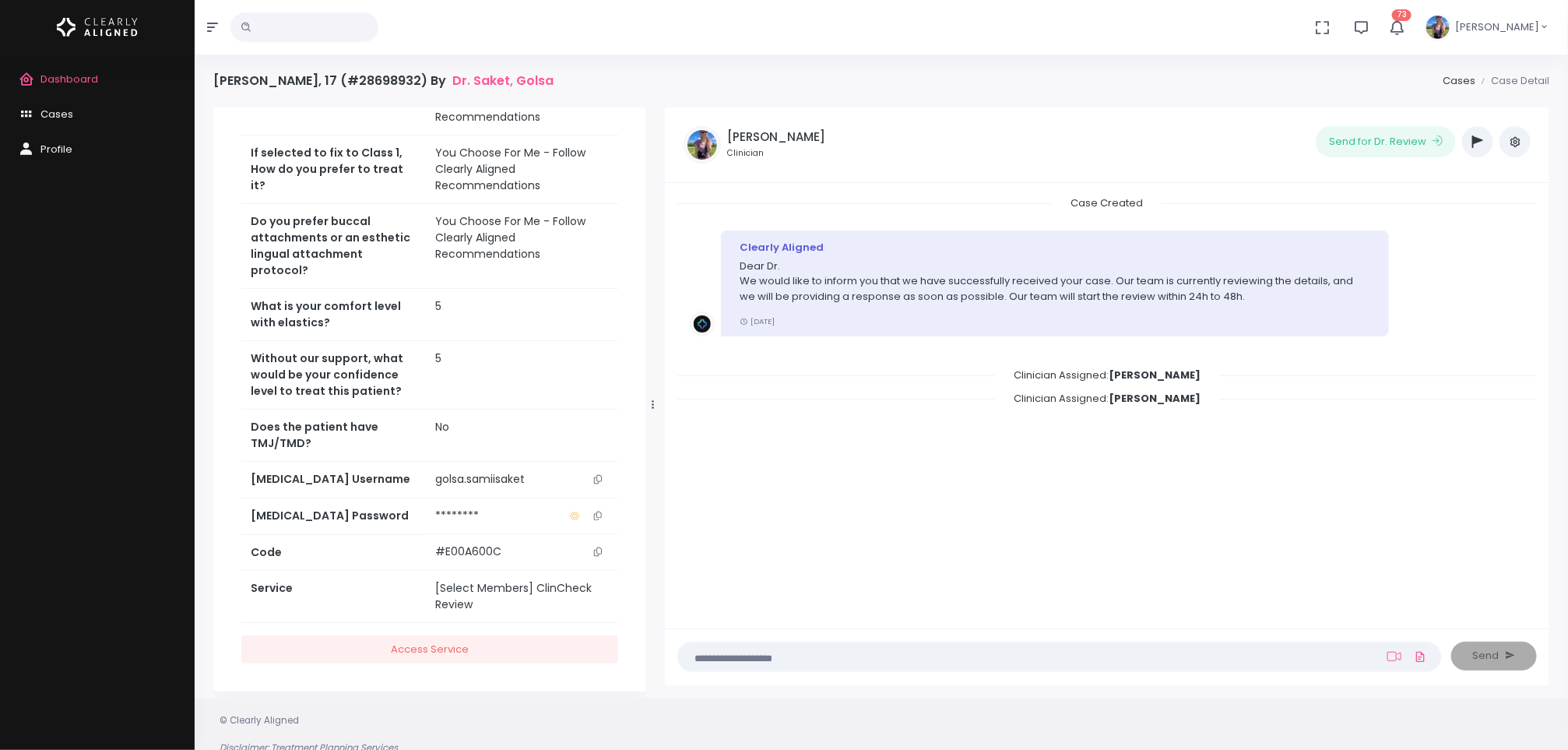
click at [596, 475] on icon "scrollable content" at bounding box center [598, 480] width 8 height 8
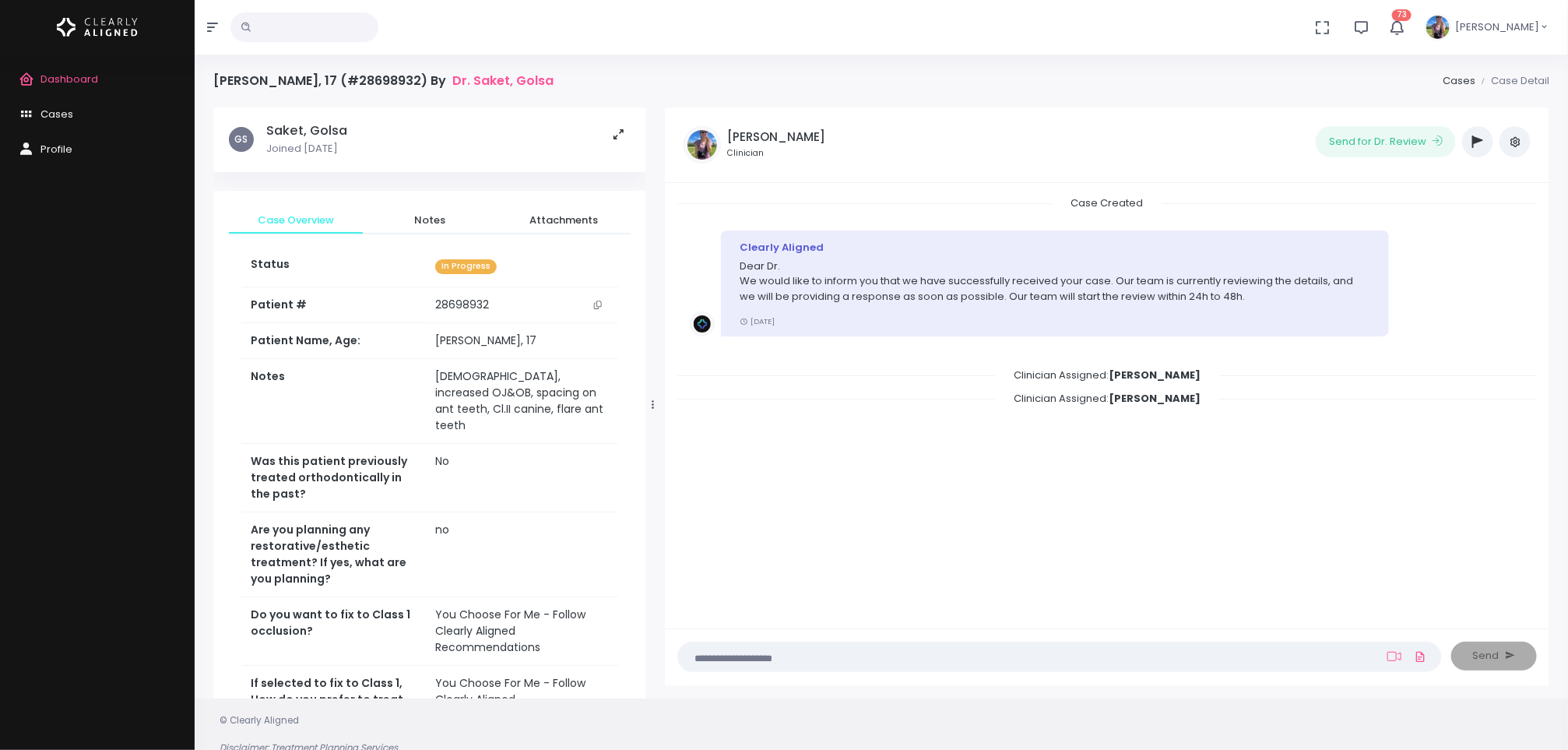
click at [815, 648] on textarea at bounding box center [1029, 657] width 683 height 17
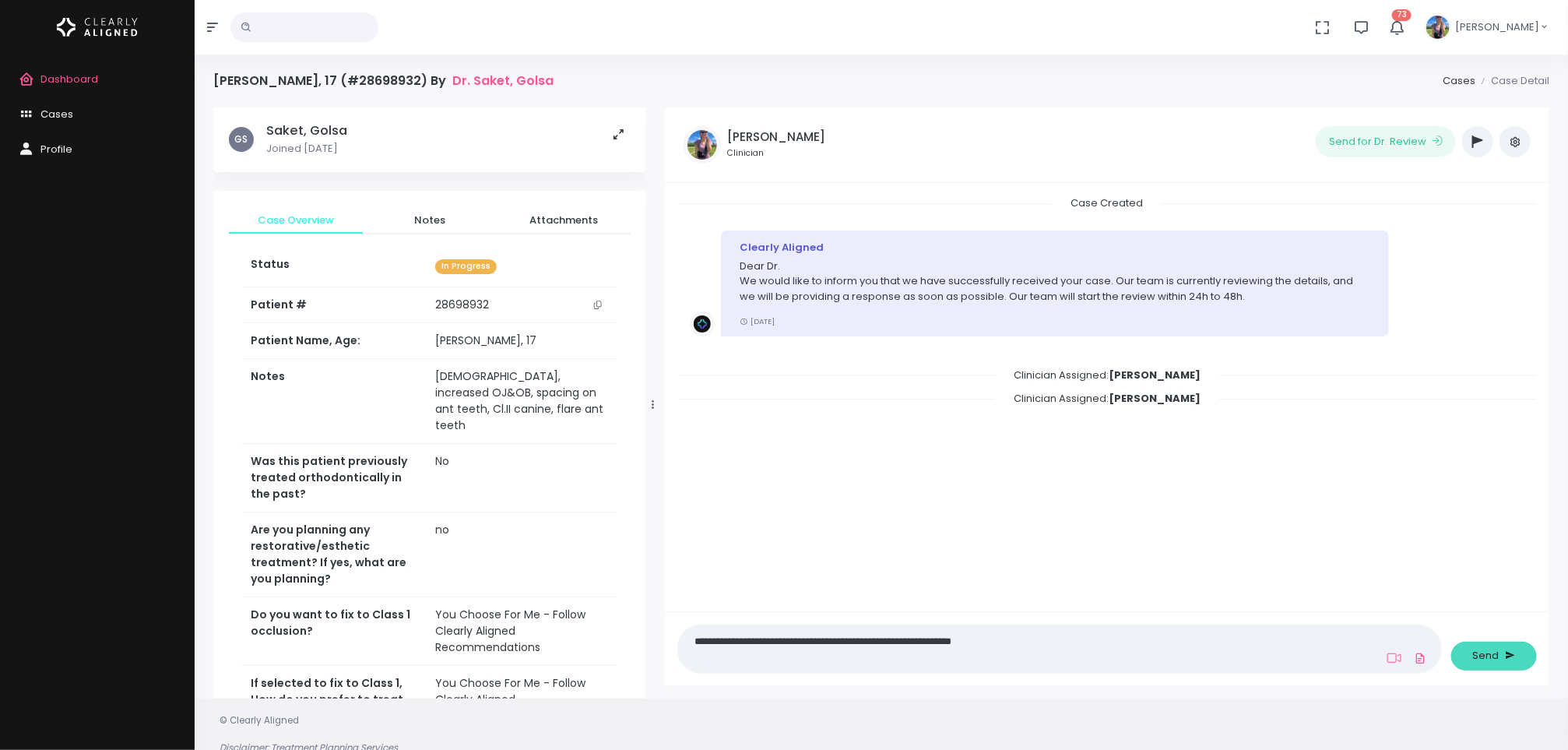
type textarea "**********"
click at [1528, 648] on button "Send" at bounding box center [1493, 656] width 86 height 29
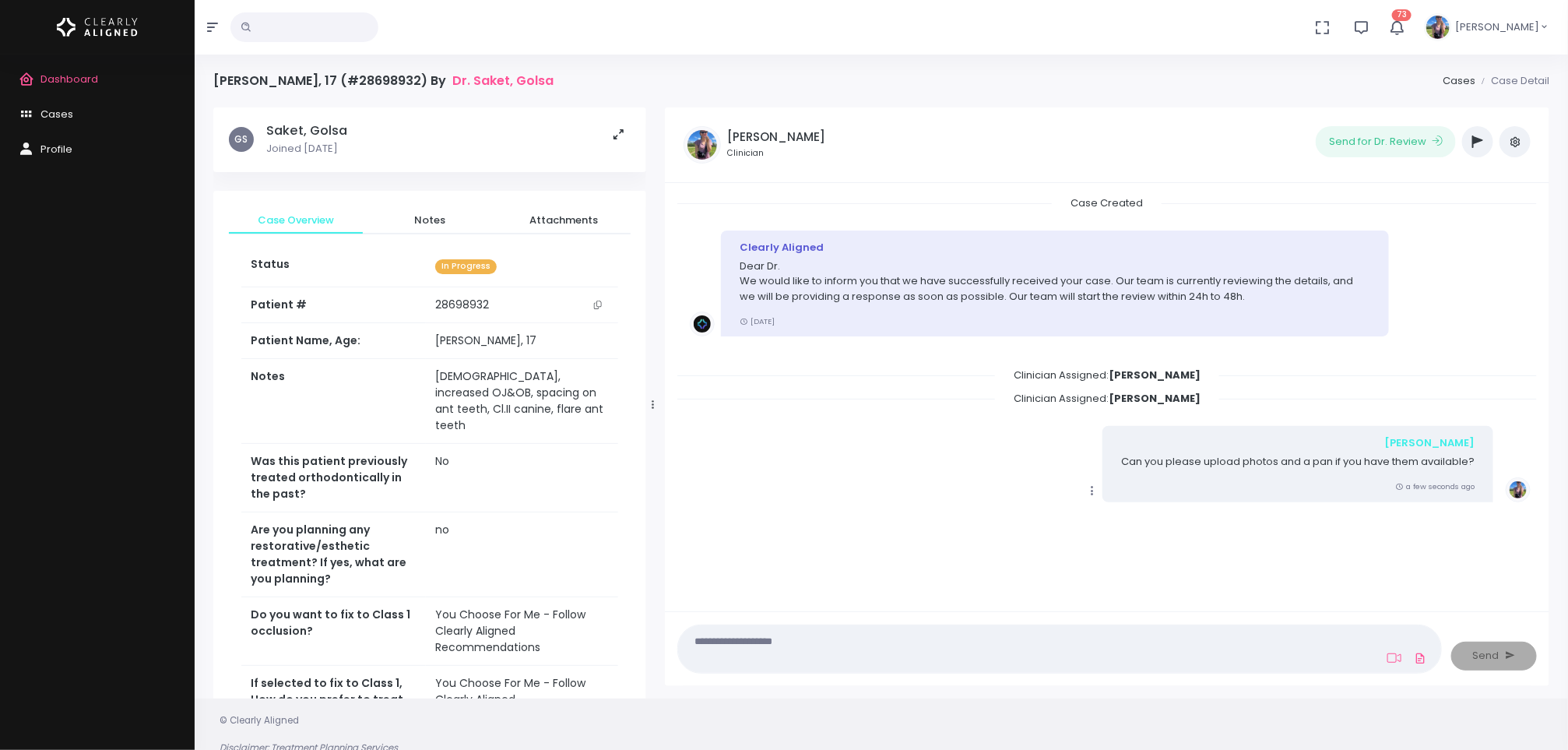
click at [84, 80] on span "Dashboard" at bounding box center [69, 79] width 57 height 15
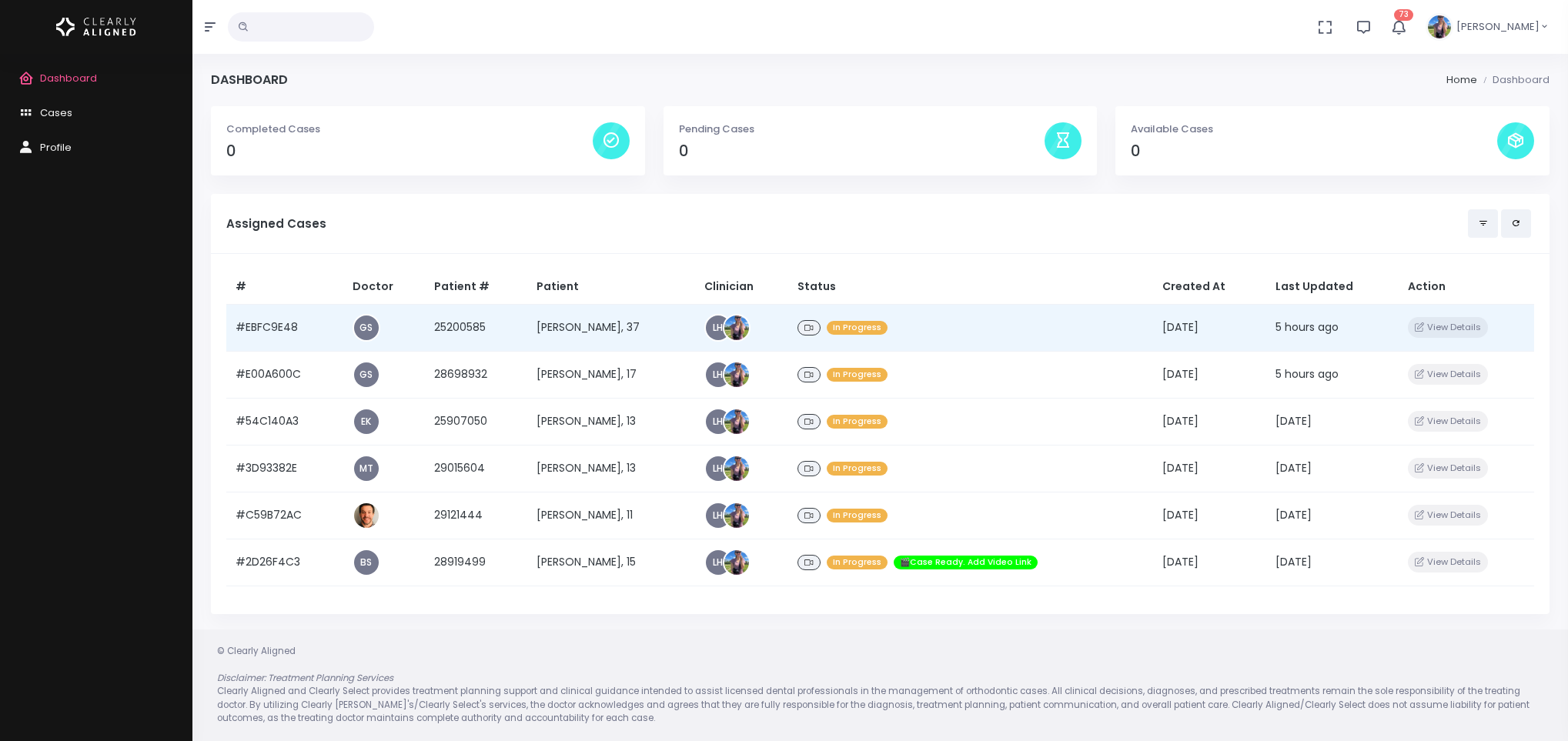
click at [576, 339] on td "[PERSON_NAME], 37" at bounding box center [611, 327] width 168 height 47
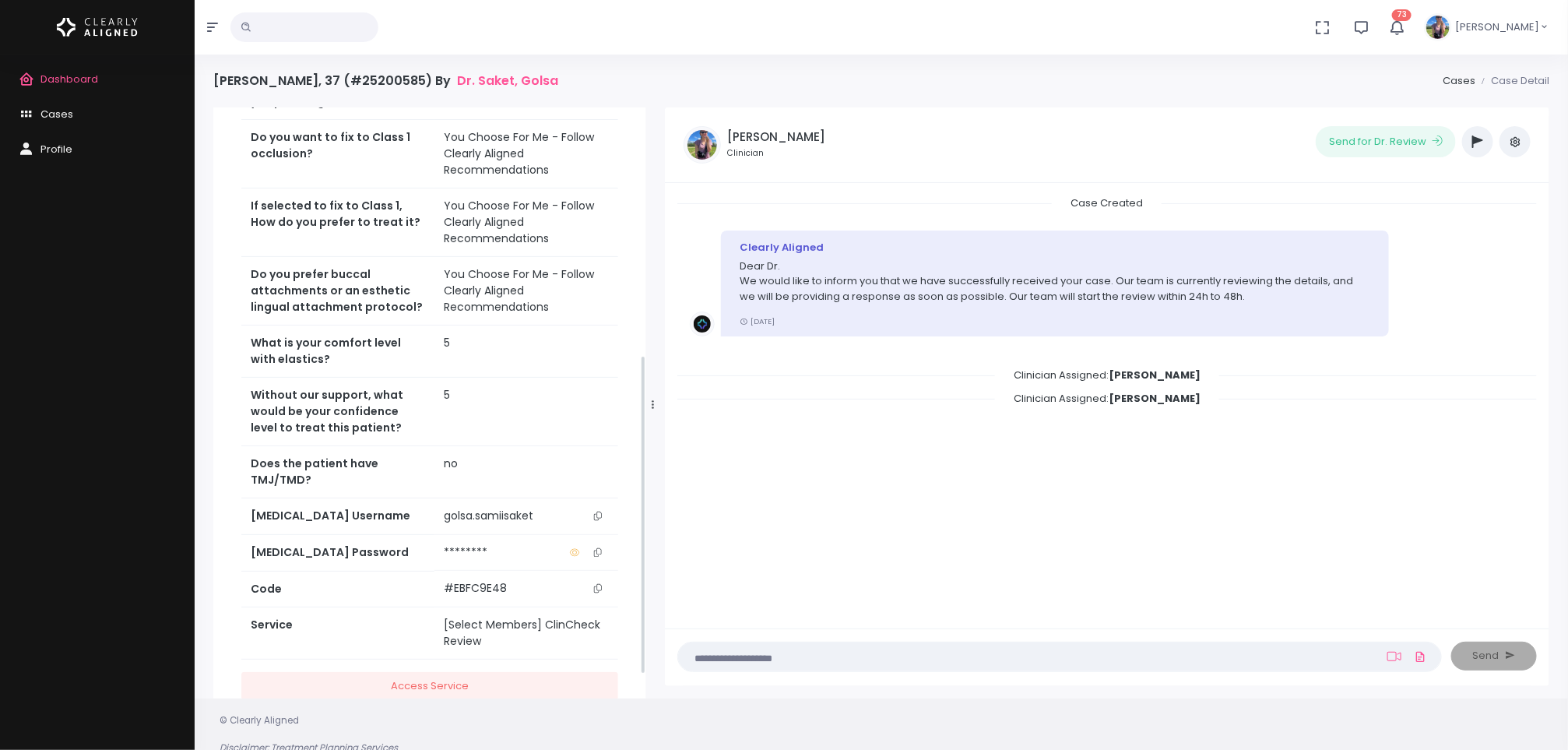
scroll to position [467, 0]
